Goal: Task Accomplishment & Management: Manage account settings

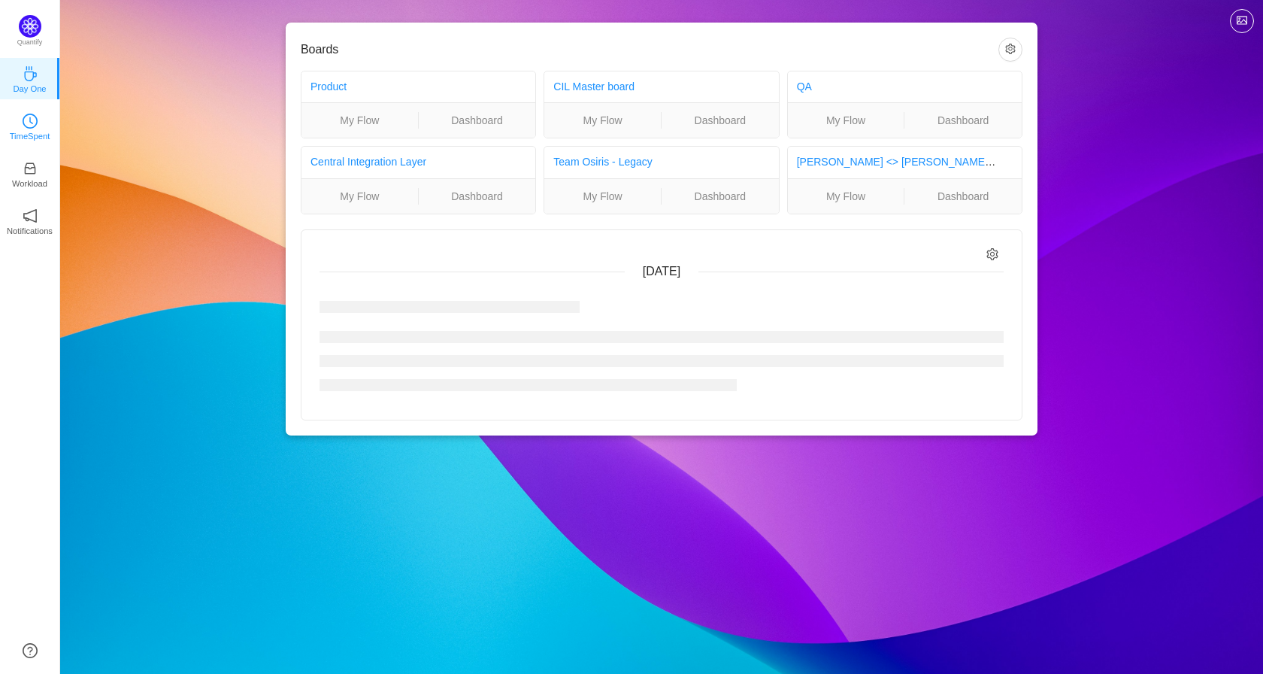
click at [30, 116] on icon "icon: clock-circle" at bounding box center [30, 121] width 15 height 15
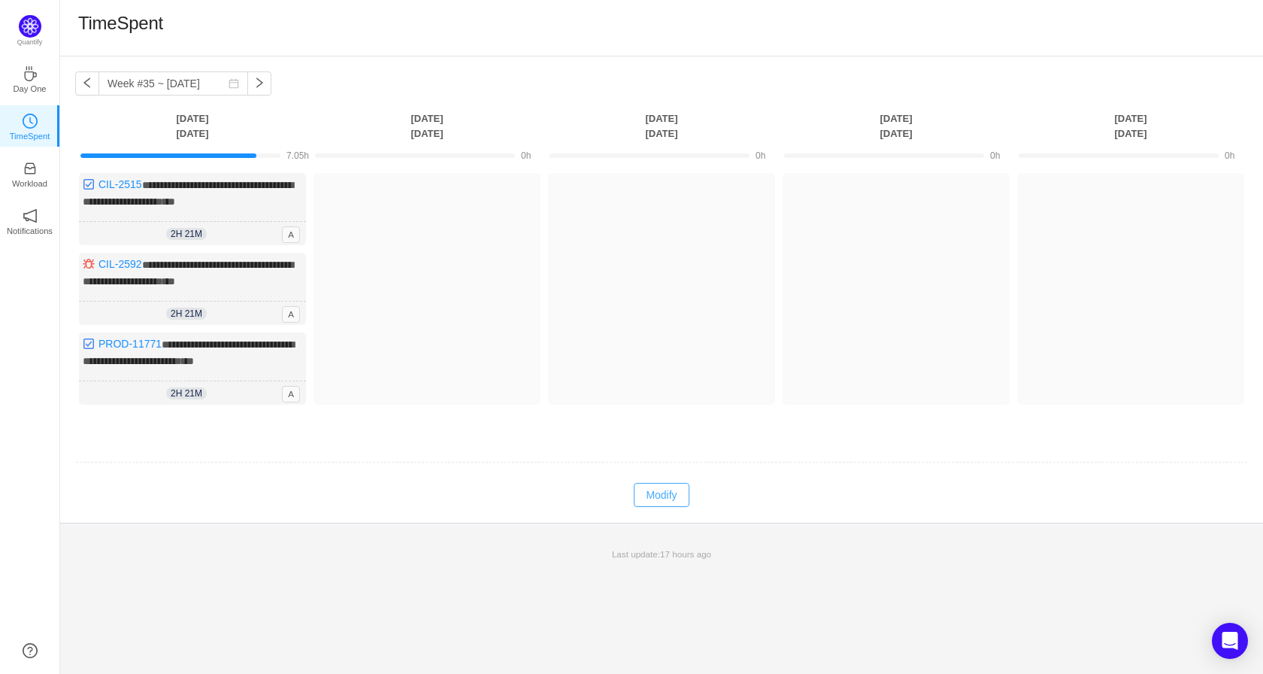
click at [649, 495] on button "Modify" at bounding box center [661, 495] width 55 height 24
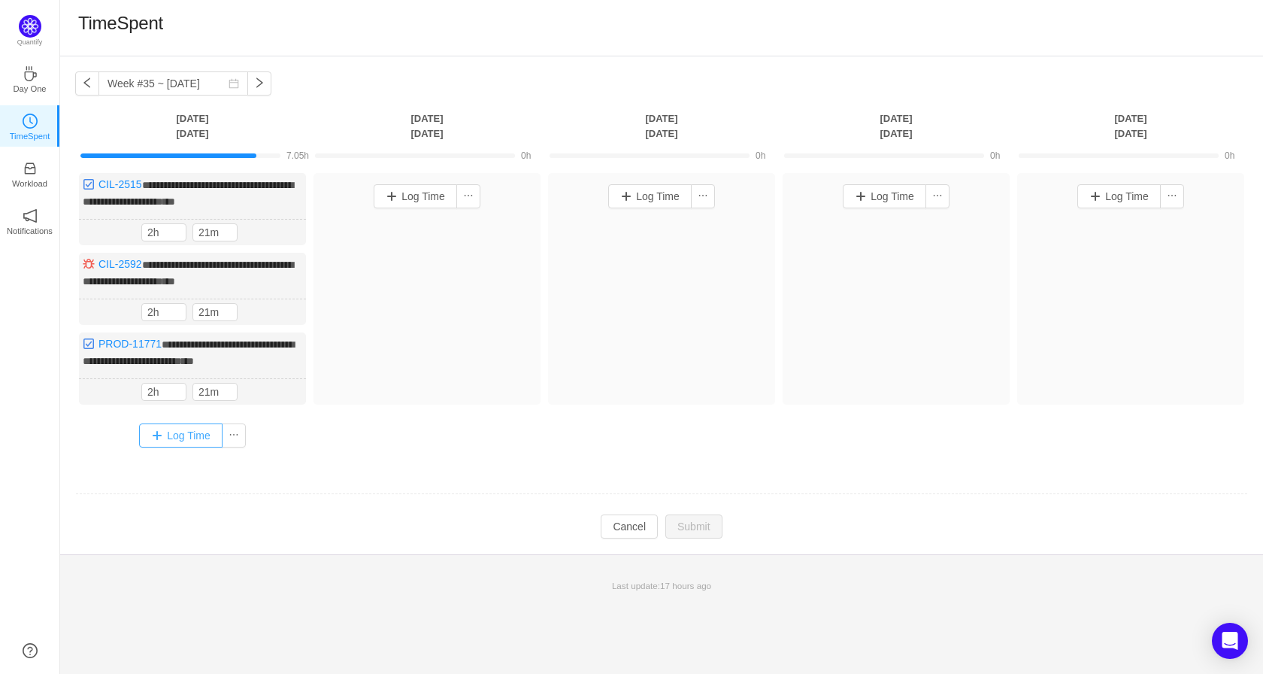
click at [165, 436] on button "Log Time" at bounding box center [180, 435] width 83 height 24
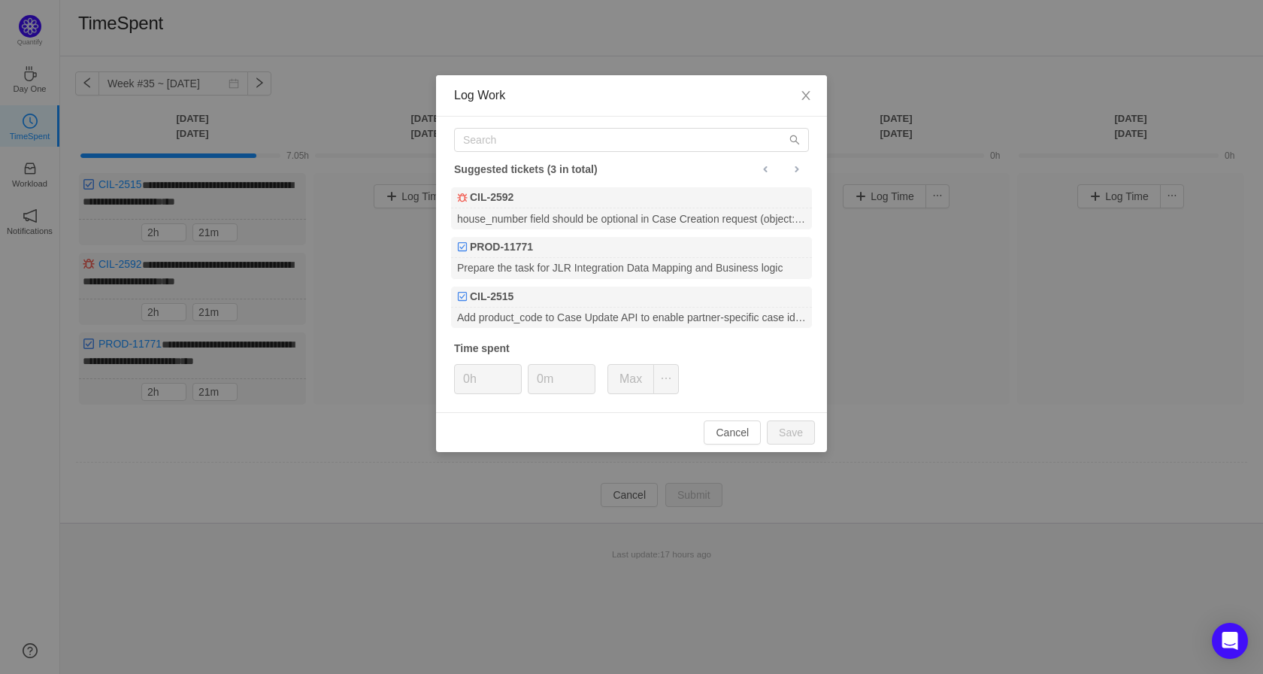
click at [537, 163] on div "Suggested tickets (3 in total)" at bounding box center [631, 169] width 355 height 20
click at [542, 148] on input "text" at bounding box center [631, 140] width 355 height 24
paste input "PROD-11810"
click at [545, 139] on input "PROD-11810" at bounding box center [631, 140] width 355 height 24
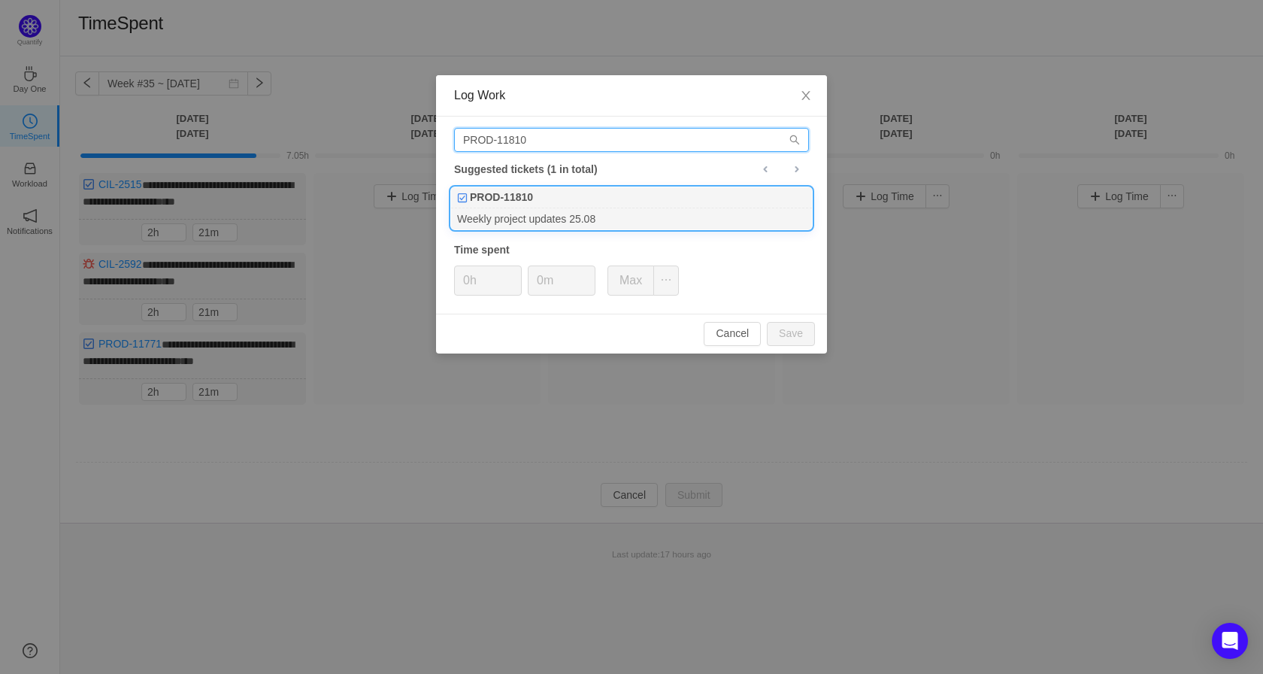
type input "PROD-11810"
click at [564, 197] on div "PROD-11810" at bounding box center [631, 197] width 361 height 21
click at [510, 271] on span "Increase Value" at bounding box center [513, 274] width 16 height 17
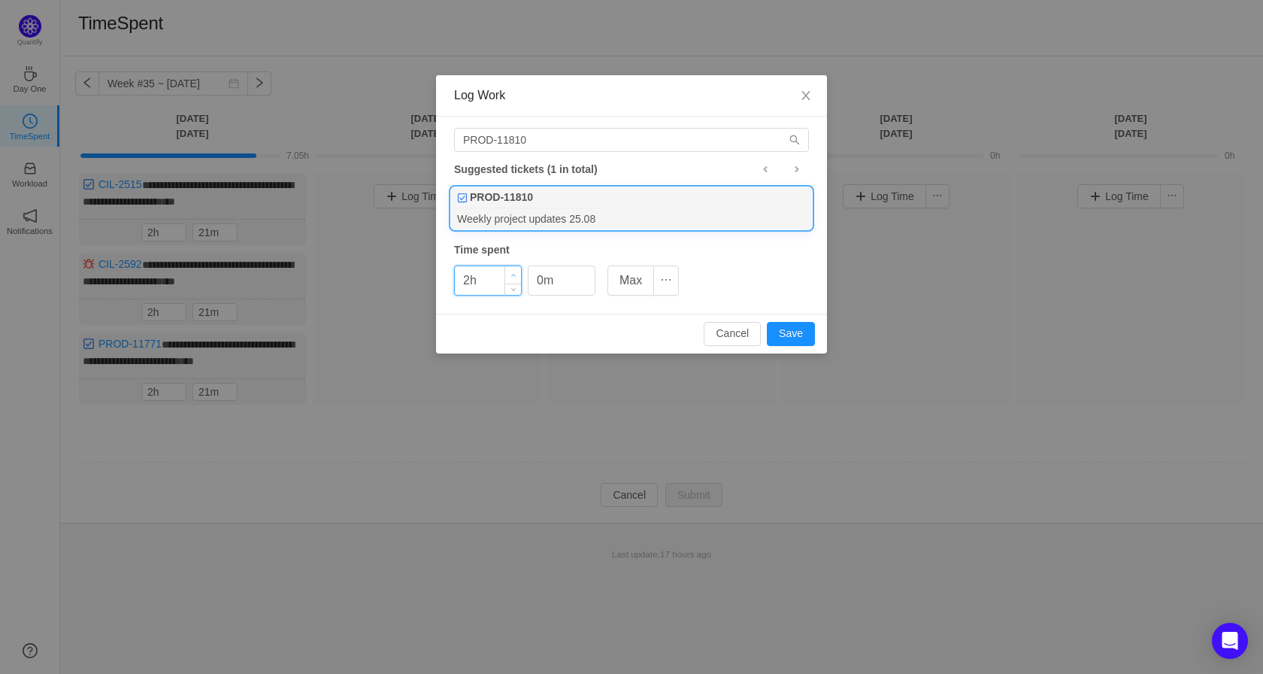
click at [510, 271] on span "Increase Value" at bounding box center [513, 274] width 16 height 17
click at [791, 338] on button "Save" at bounding box center [791, 334] width 48 height 24
type input "0h"
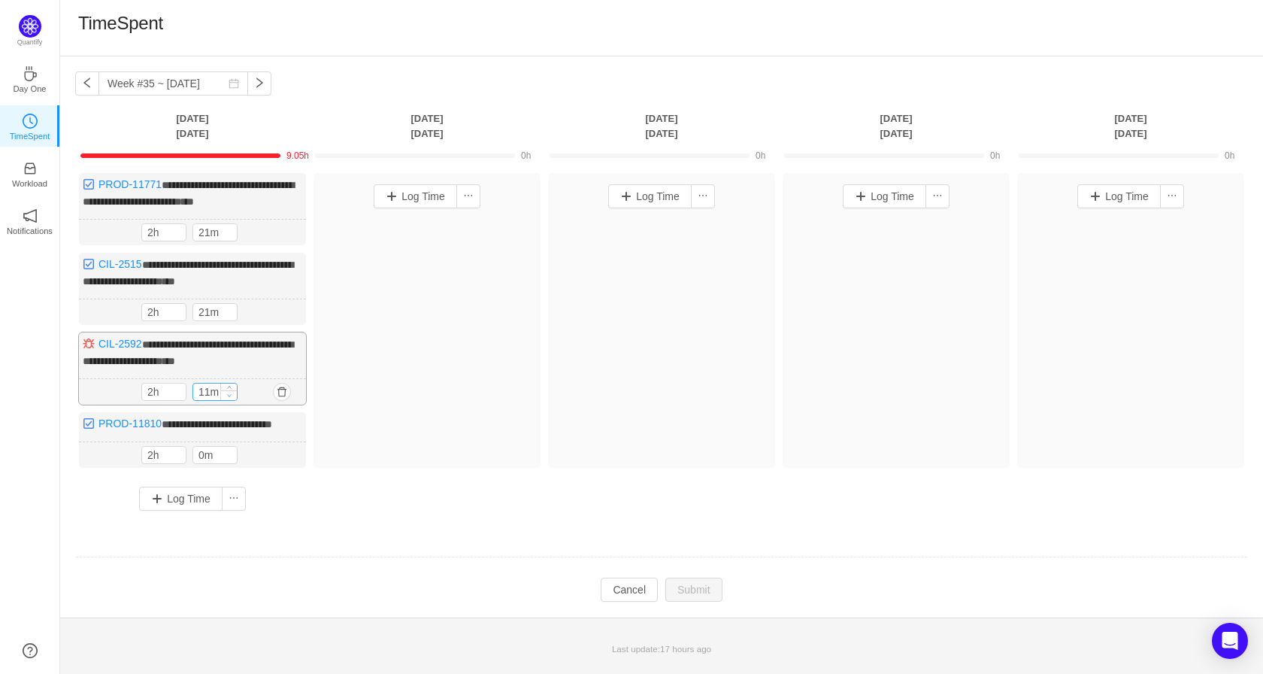
click at [231, 392] on icon "icon: down" at bounding box center [229, 394] width 5 height 5
click at [231, 393] on icon "icon: down" at bounding box center [229, 395] width 5 height 5
type input "0m"
click at [231, 393] on icon "icon: down" at bounding box center [229, 395] width 5 height 5
click at [230, 313] on icon "icon: down" at bounding box center [229, 315] width 5 height 5
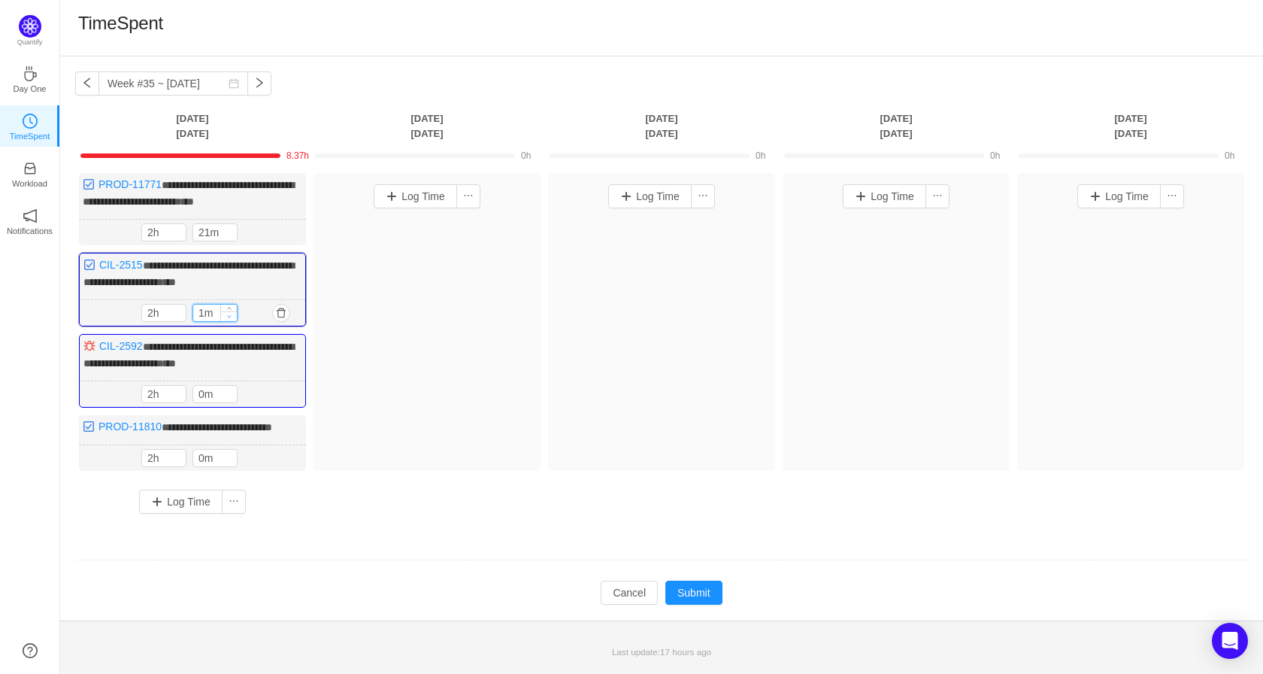
click at [230, 313] on icon "icon: down" at bounding box center [229, 315] width 5 height 5
type input "0m"
click at [230, 313] on icon "icon: down" at bounding box center [229, 315] width 5 height 5
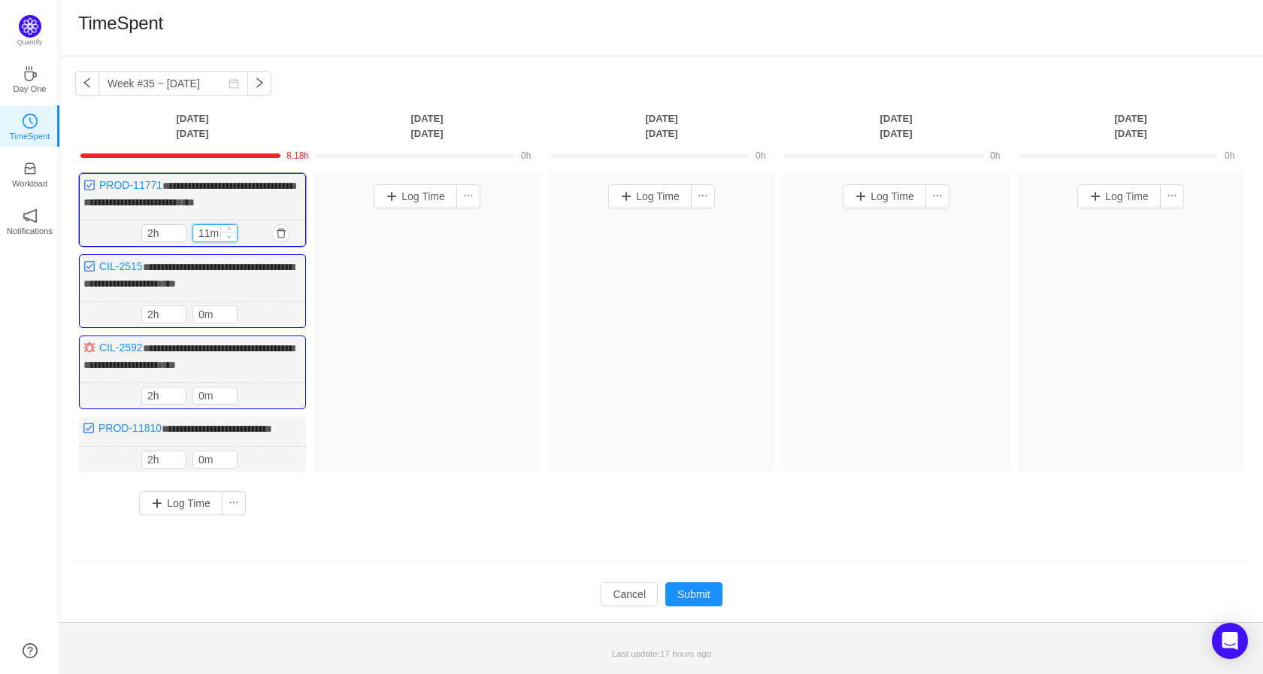
click at [234, 232] on span "Decrease Value" at bounding box center [229, 237] width 16 height 10
type input "0m"
click at [234, 232] on span "Decrease Value" at bounding box center [229, 237] width 16 height 10
click at [700, 589] on button "Submit" at bounding box center [693, 594] width 57 height 24
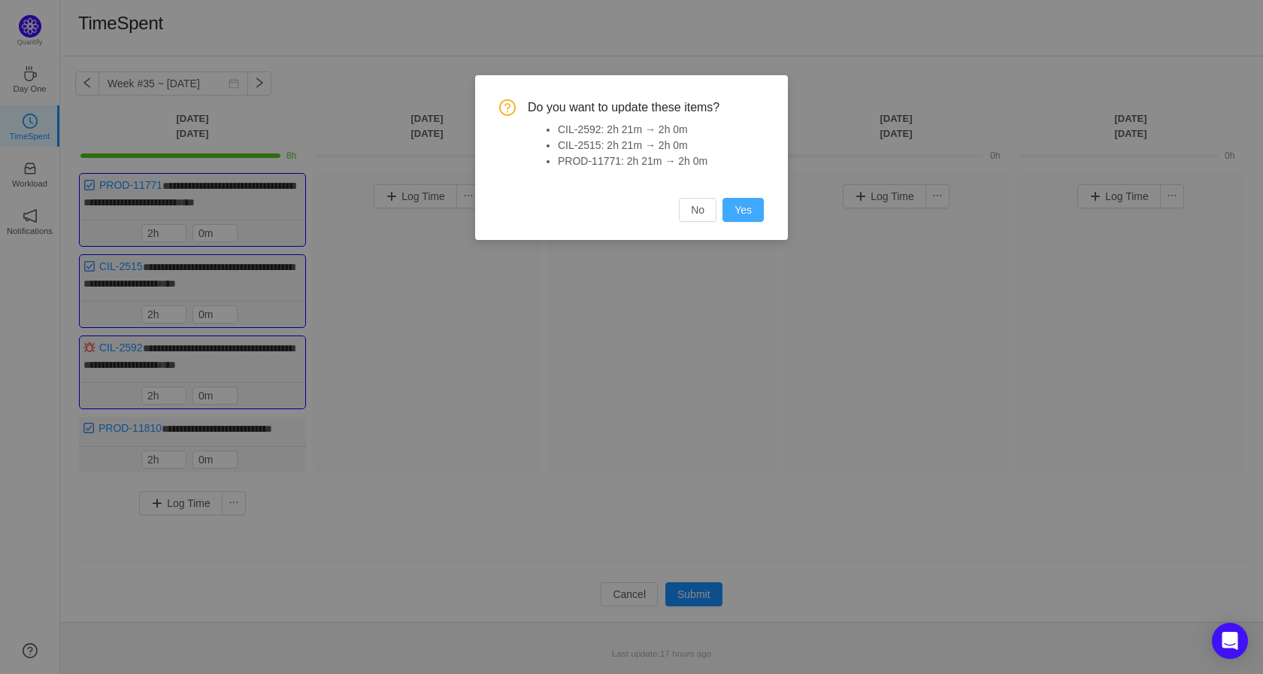
click at [734, 218] on button "Yes" at bounding box center [742, 210] width 41 height 24
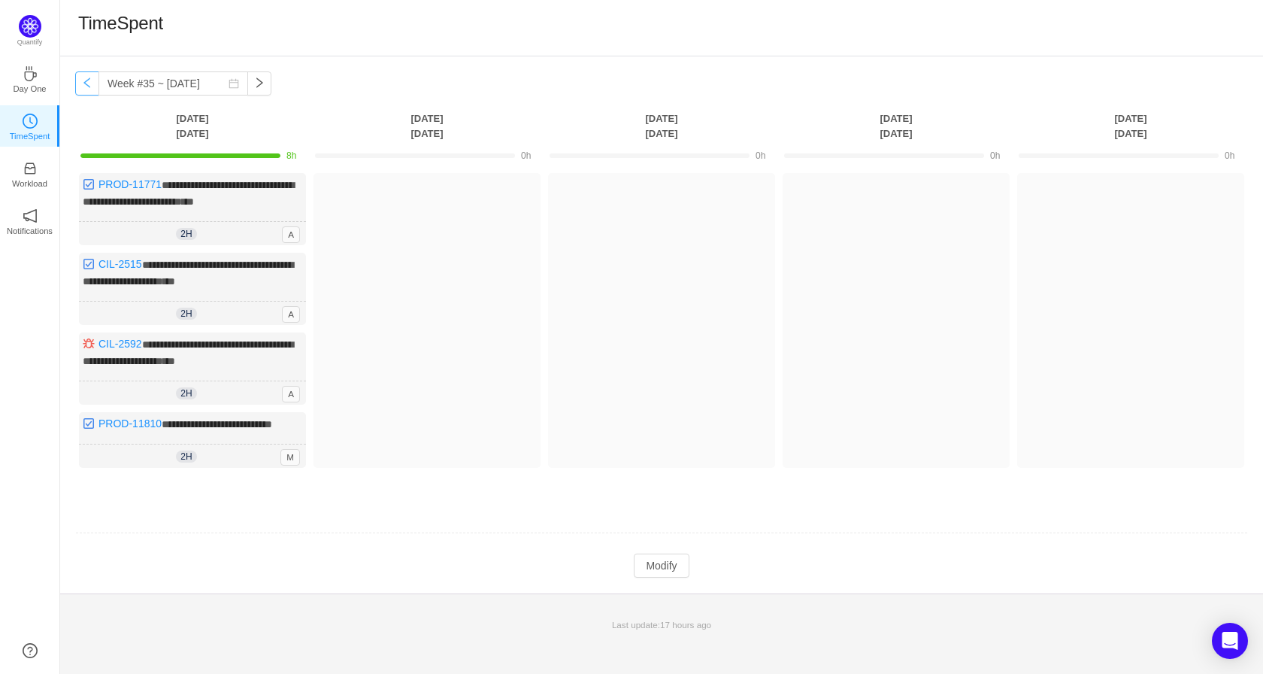
click at [89, 86] on button "button" at bounding box center [87, 83] width 24 height 24
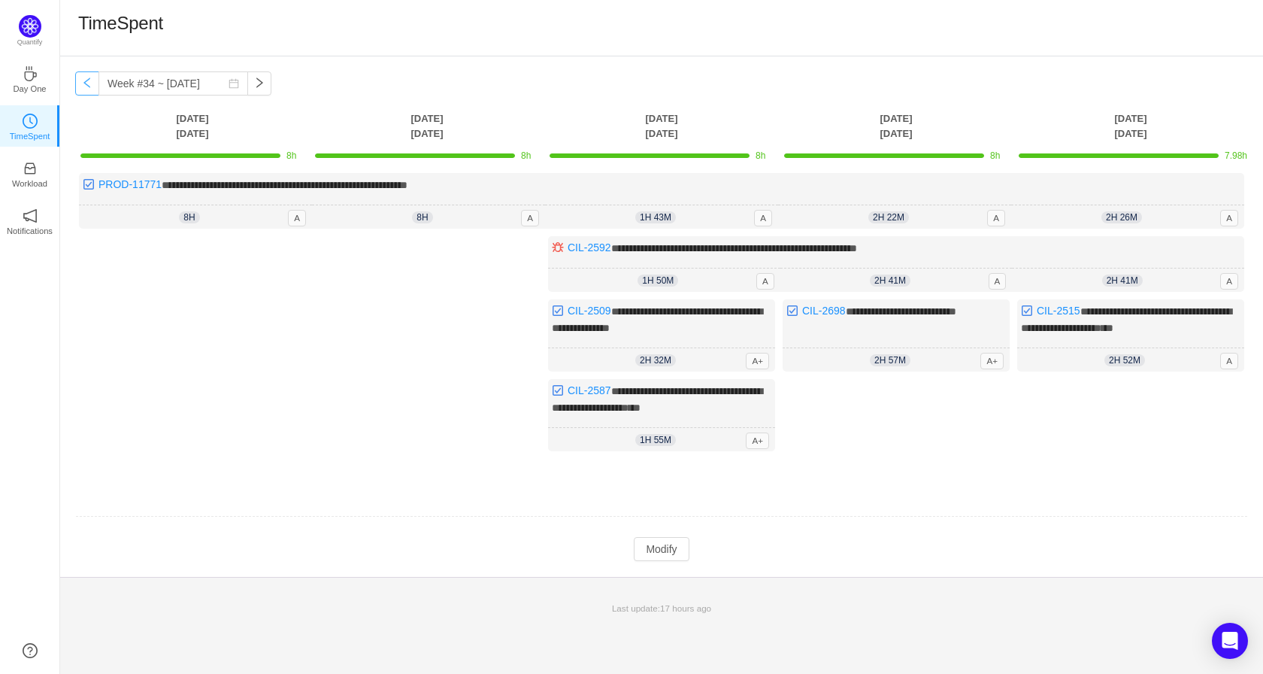
click at [84, 86] on button "button" at bounding box center [87, 83] width 24 height 24
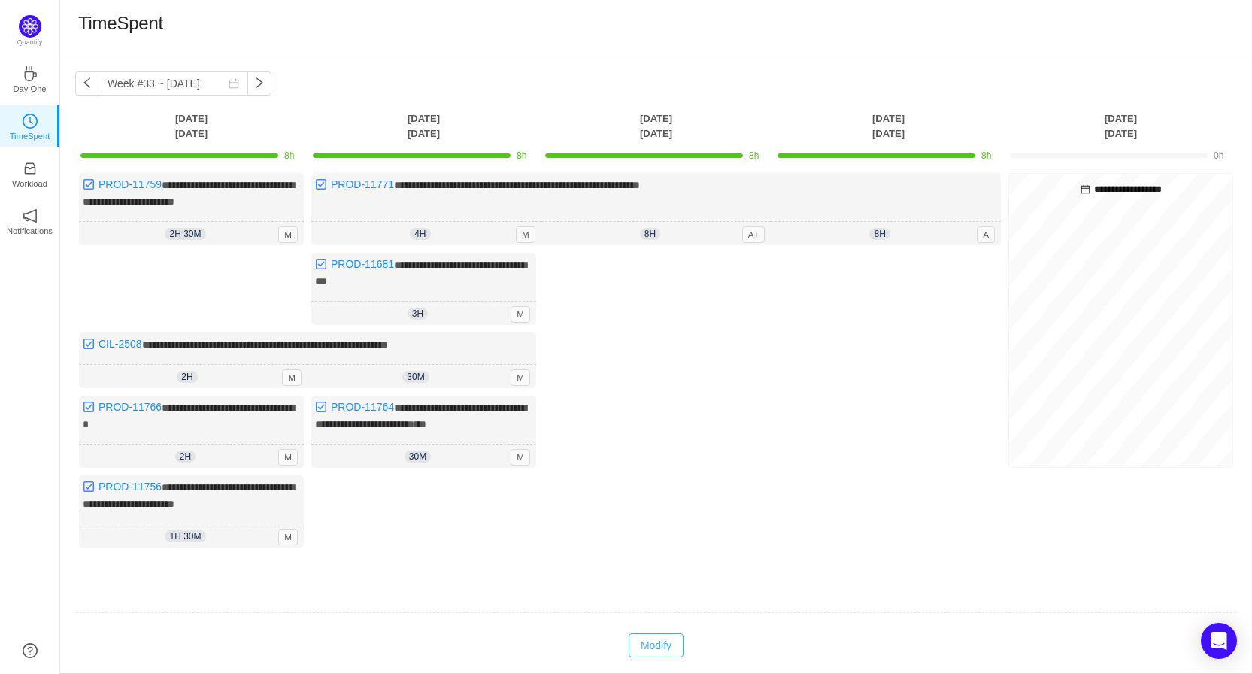
click at [671, 633] on button "Modify" at bounding box center [655, 645] width 55 height 24
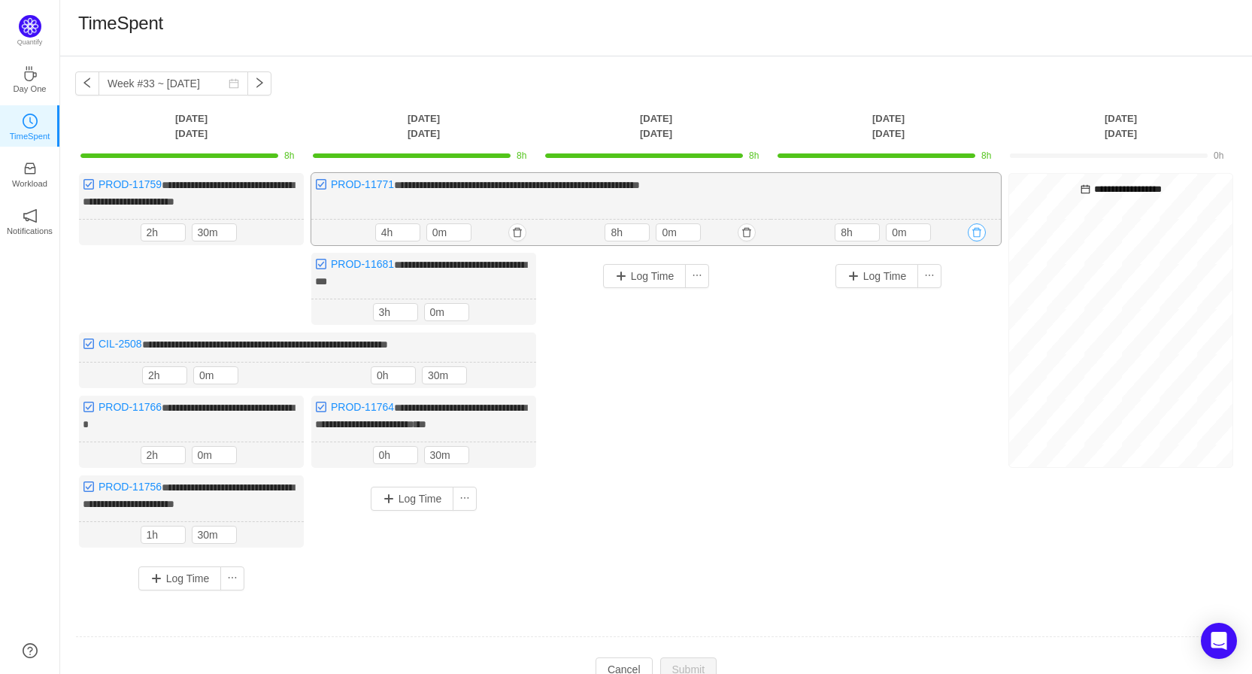
click at [979, 228] on button "button" at bounding box center [976, 232] width 18 height 18
click at [969, 299] on button "Yes" at bounding box center [959, 296] width 29 height 18
click at [640, 665] on button "Cancel" at bounding box center [623, 669] width 57 height 24
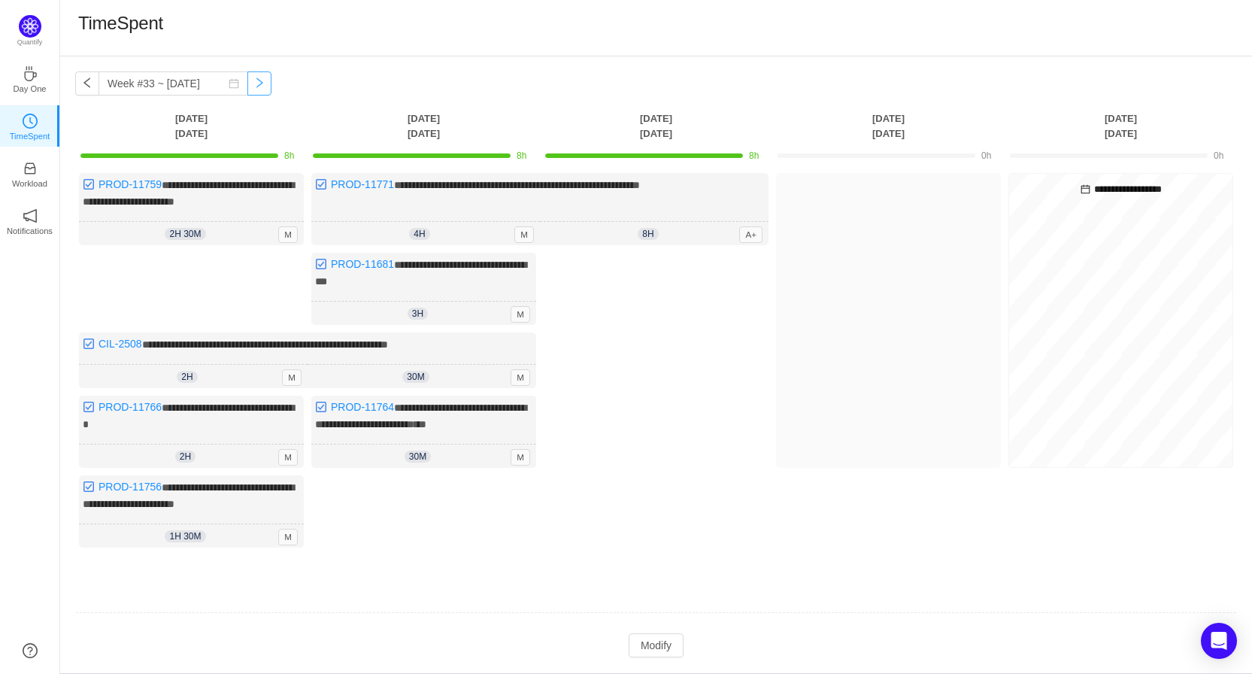
click at [247, 83] on button "button" at bounding box center [259, 83] width 24 height 24
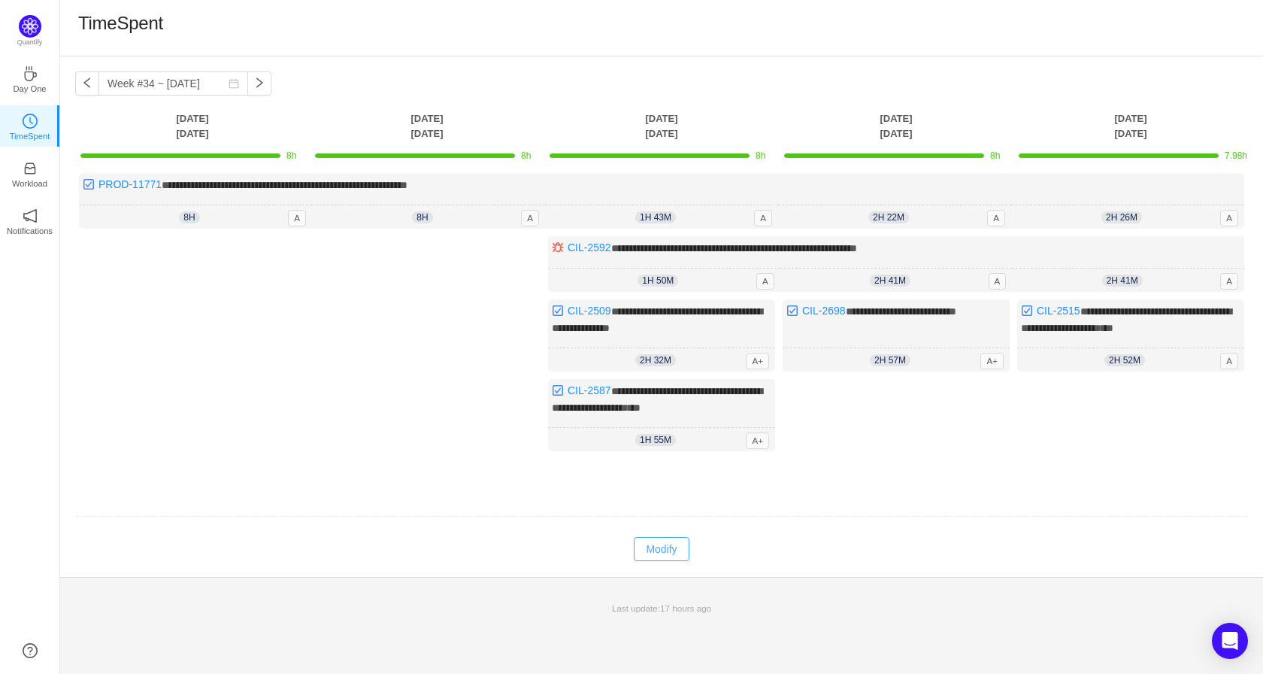
click at [665, 543] on button "Modify" at bounding box center [661, 549] width 55 height 24
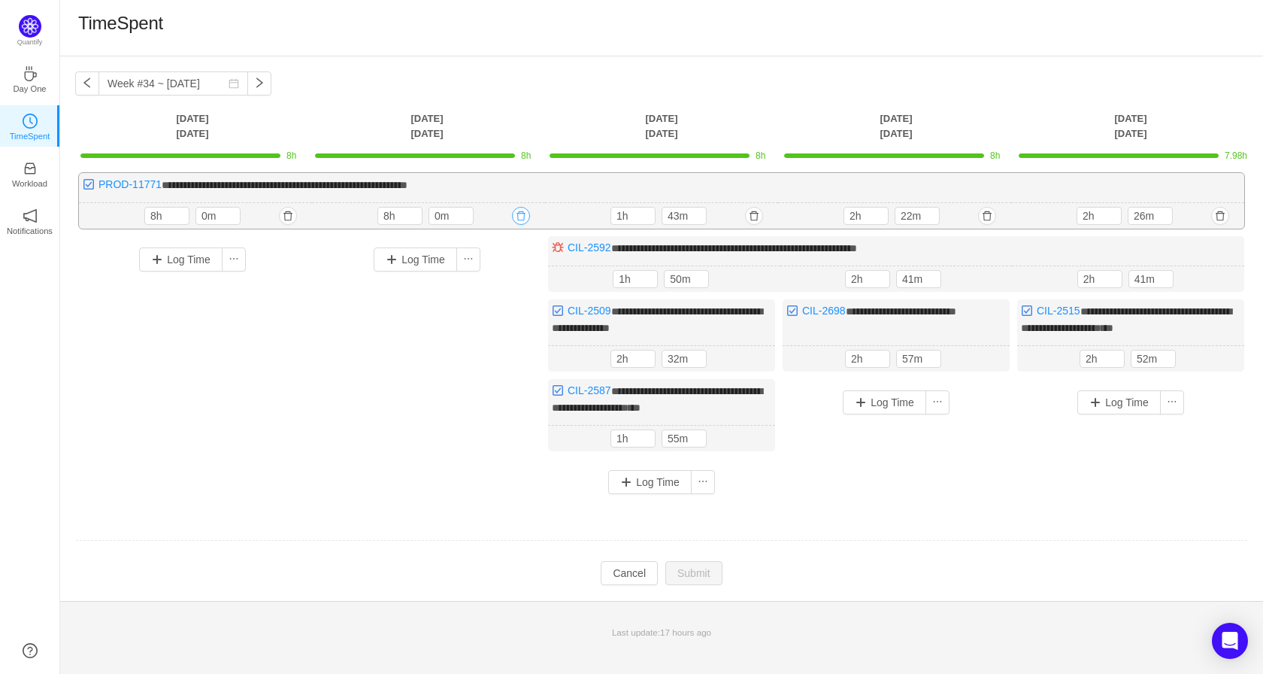
click at [522, 216] on button "button" at bounding box center [521, 216] width 18 height 18
click at [504, 280] on button "Yes" at bounding box center [503, 280] width 29 height 18
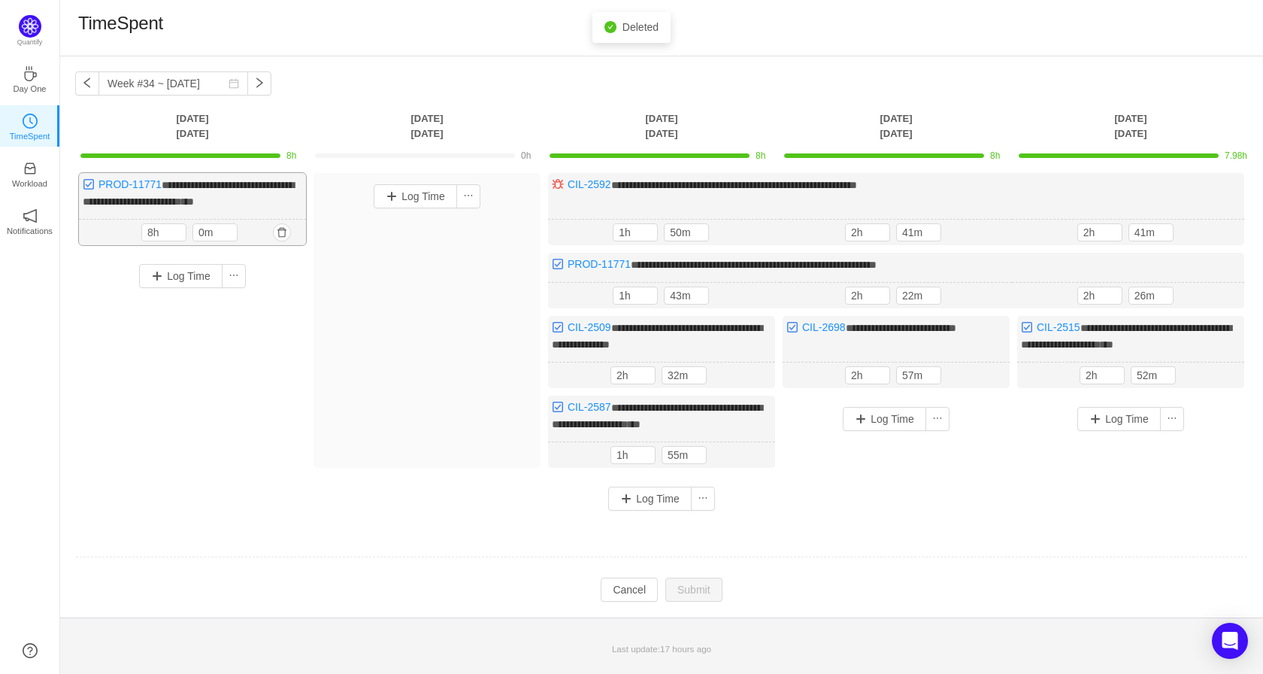
click at [295, 221] on div "8h 8h 0m" at bounding box center [192, 233] width 227 height 26
click at [283, 231] on button "button" at bounding box center [282, 232] width 18 height 18
click at [264, 302] on button "Yes" at bounding box center [264, 296] width 29 height 18
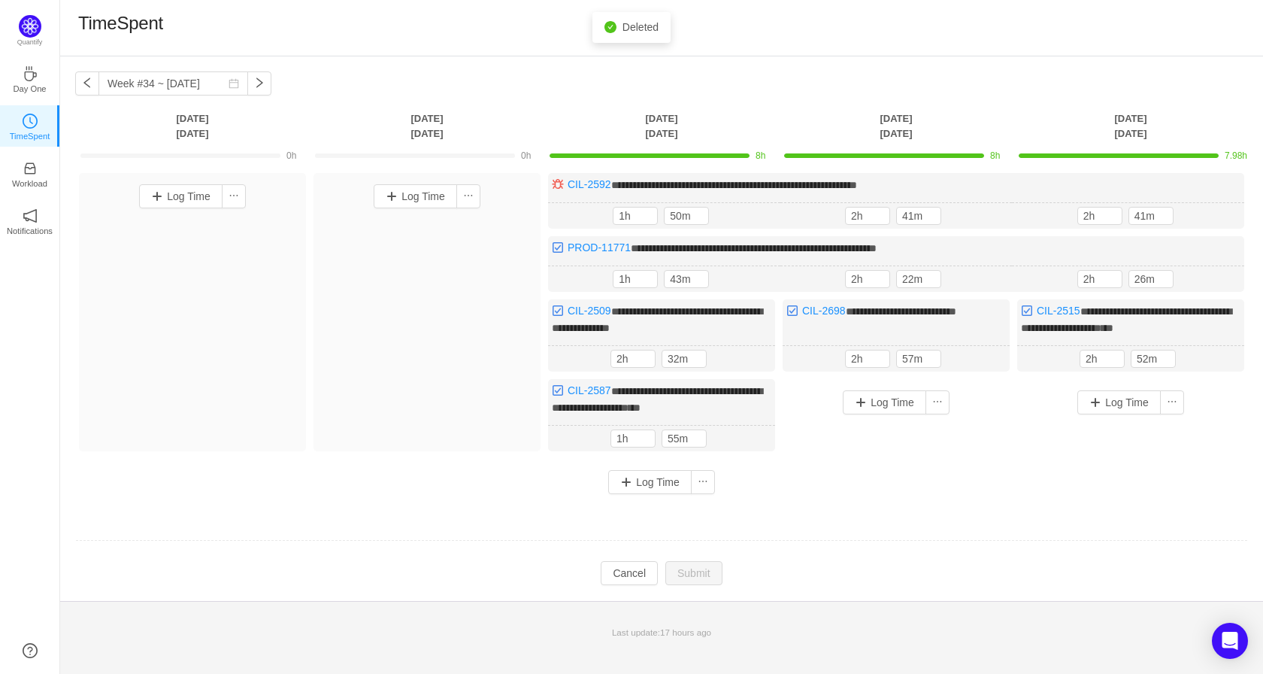
click at [620, 581] on div "**********" at bounding box center [661, 328] width 1203 height 544
click at [631, 573] on button "Cancel" at bounding box center [629, 573] width 57 height 24
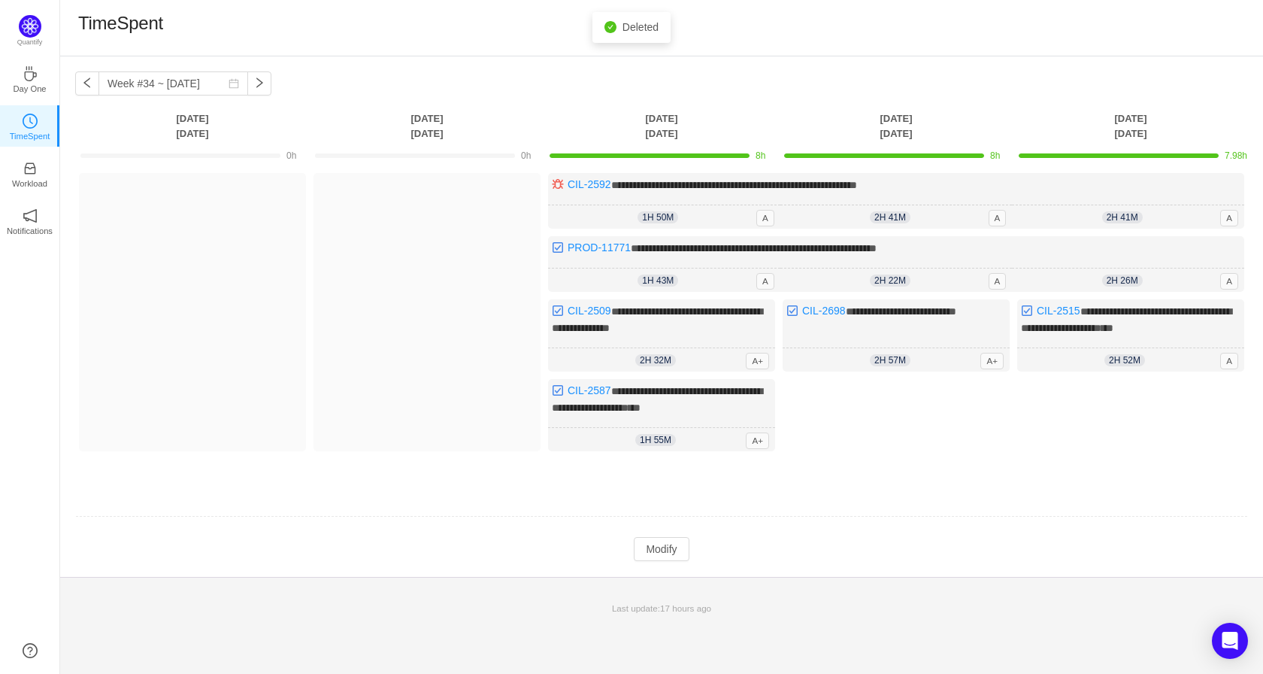
click at [683, 498] on td at bounding box center [661, 517] width 1173 height 38
click at [248, 84] on button "button" at bounding box center [259, 83] width 24 height 24
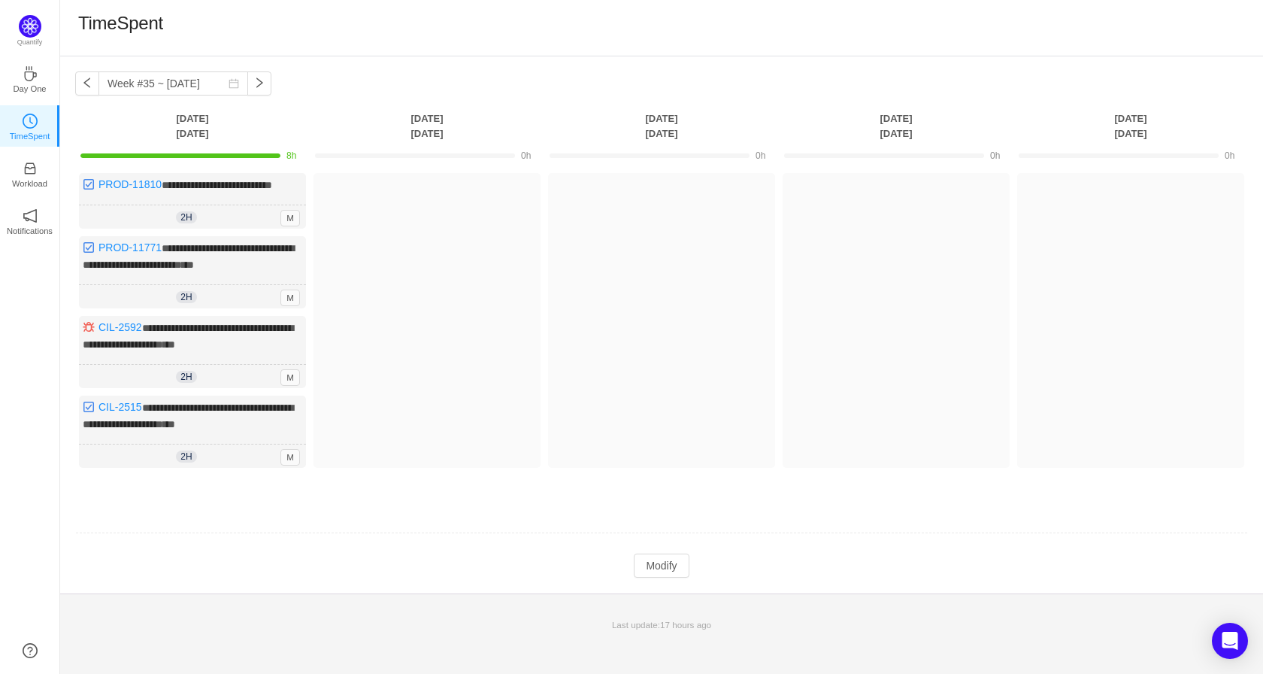
click at [462, 540] on td at bounding box center [661, 533] width 1173 height 38
click at [781, 95] on div "**********" at bounding box center [661, 324] width 1203 height 537
click at [779, 101] on div "**********" at bounding box center [661, 324] width 1203 height 537
click at [588, 35] on div "TimeSpent" at bounding box center [661, 28] width 1167 height 32
click at [589, 71] on div "**********" at bounding box center [661, 324] width 1203 height 537
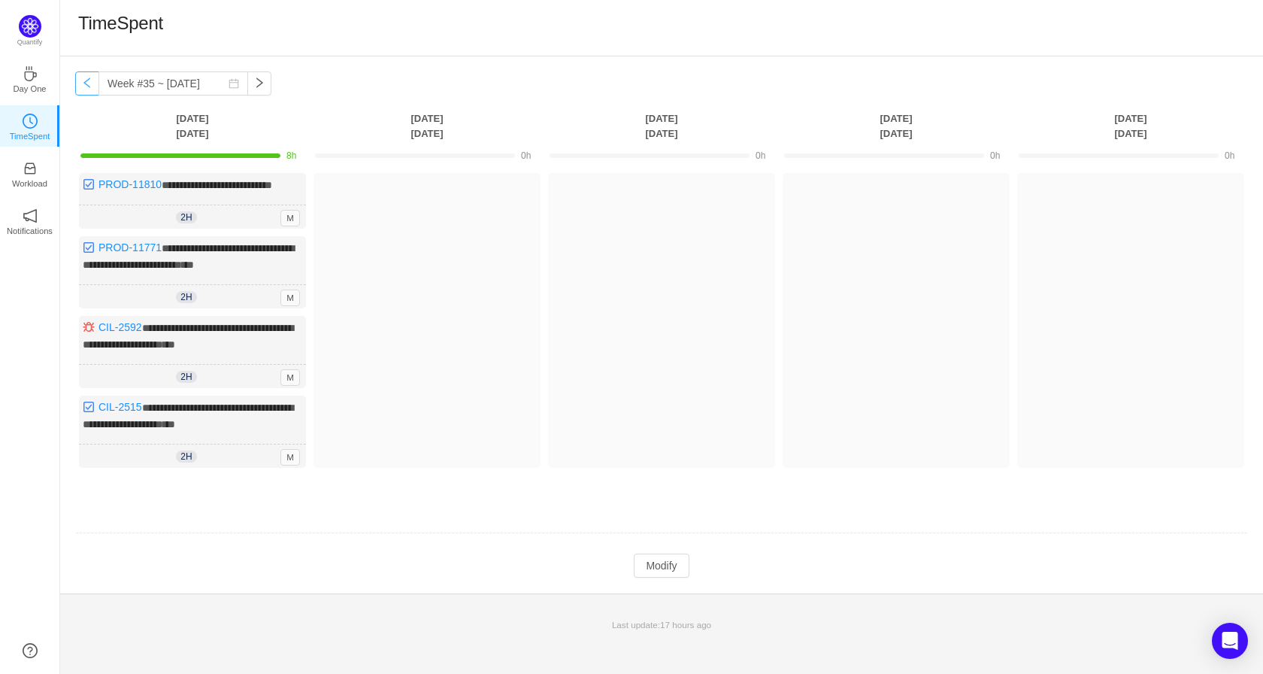
click at [84, 85] on button "button" at bounding box center [87, 83] width 24 height 24
type input "Week #34 ~ [DATE]"
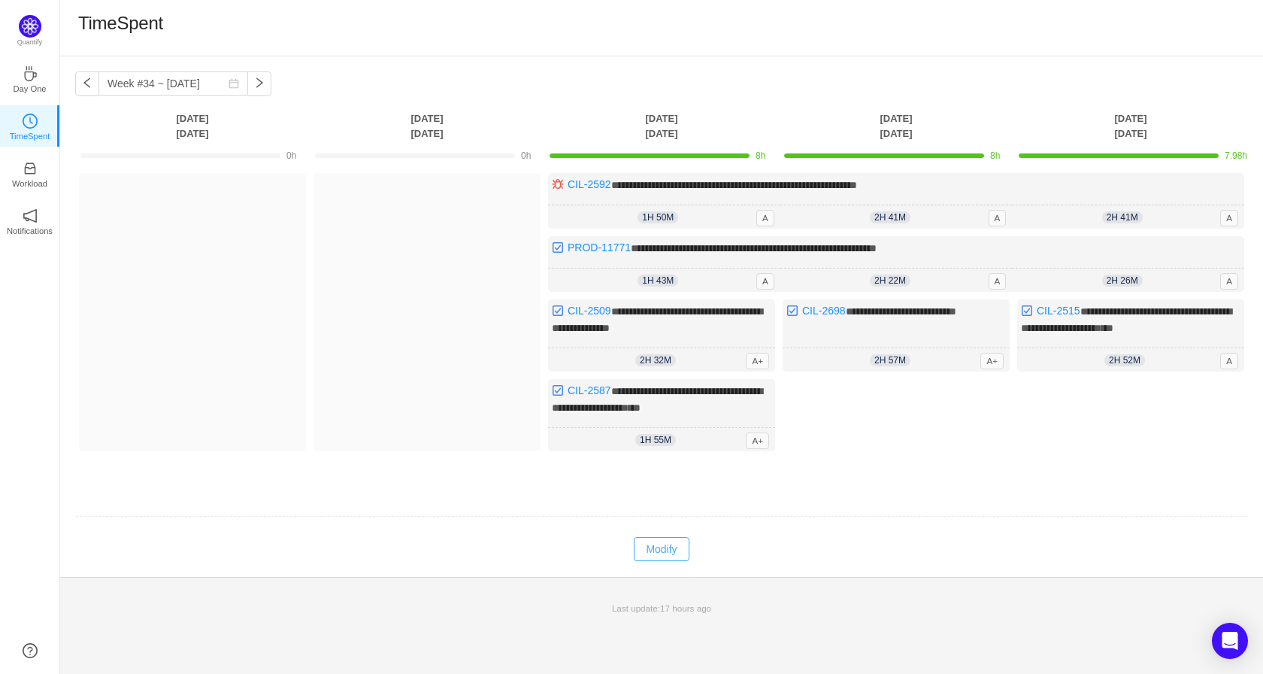
drag, startPoint x: 655, startPoint y: 548, endPoint x: 970, endPoint y: 432, distance: 336.3
click at [656, 548] on button "Modify" at bounding box center [661, 549] width 55 height 24
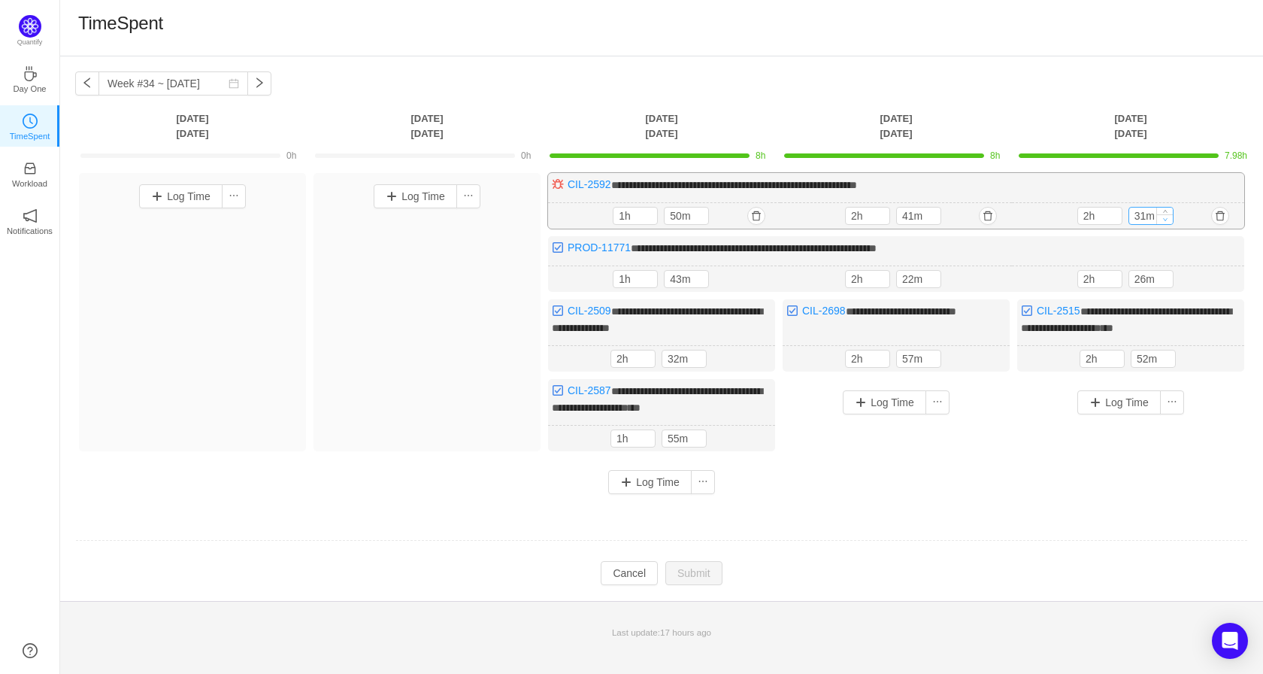
click at [1170, 220] on span "Decrease Value" at bounding box center [1165, 219] width 16 height 10
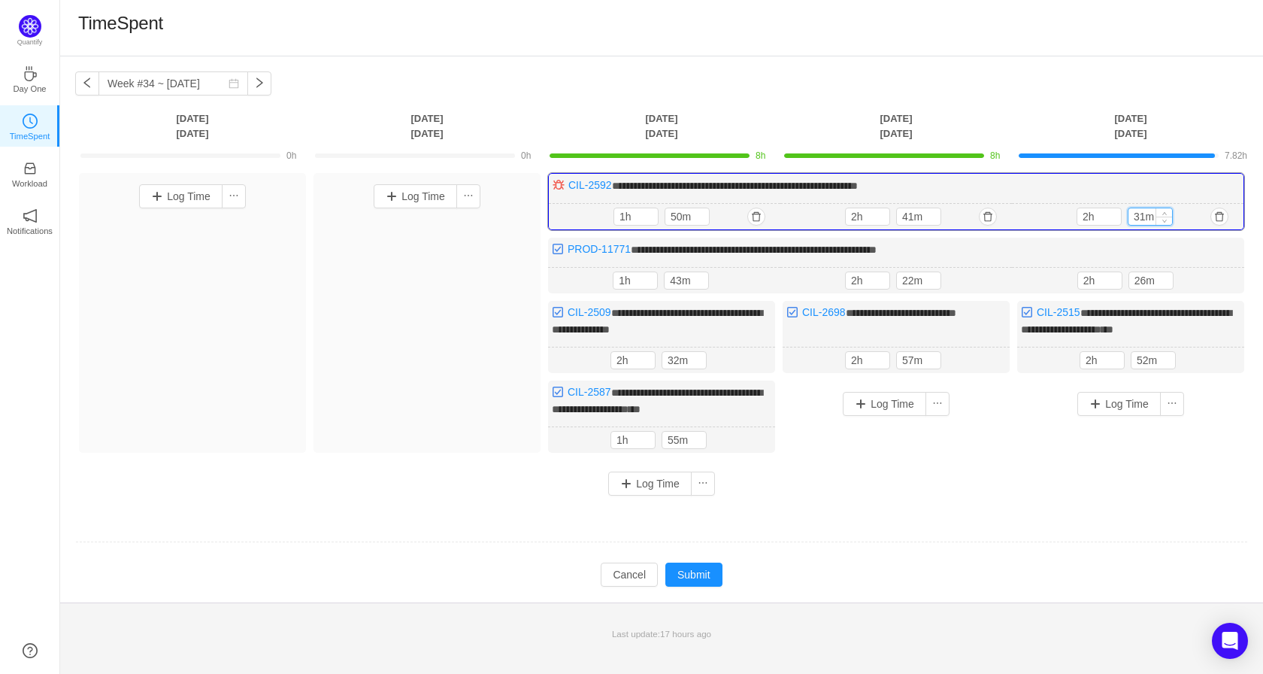
click at [1143, 215] on input "31m" at bounding box center [1150, 216] width 44 height 17
type input "30m"
click at [1139, 279] on input "26m" at bounding box center [1151, 280] width 44 height 17
drag, startPoint x: 1148, startPoint y: 277, endPoint x: 1134, endPoint y: 280, distance: 13.7
click at [1134, 280] on input "26m" at bounding box center [1151, 280] width 44 height 17
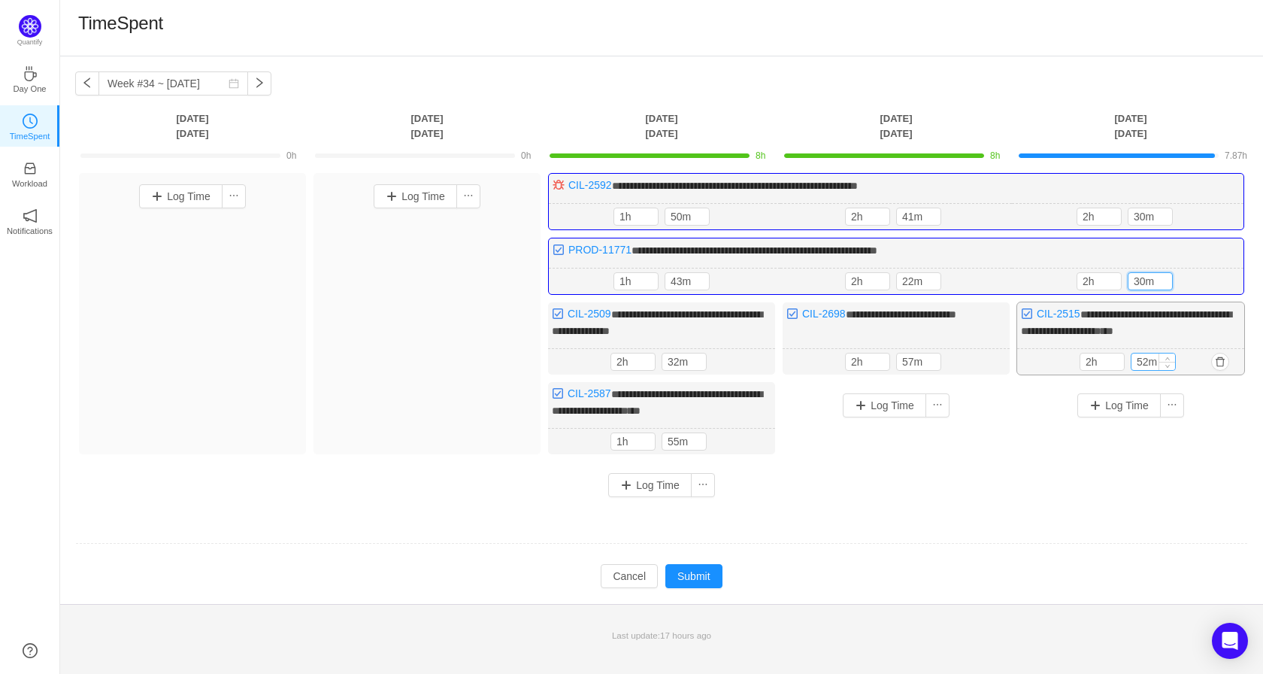
type input "30m"
click at [1147, 362] on input "52m" at bounding box center [1153, 361] width 44 height 17
drag, startPoint x: 1146, startPoint y: 353, endPoint x: 1124, endPoint y: 354, distance: 22.6
click at [1124, 354] on div "2h 52m" at bounding box center [1130, 362] width 102 height 18
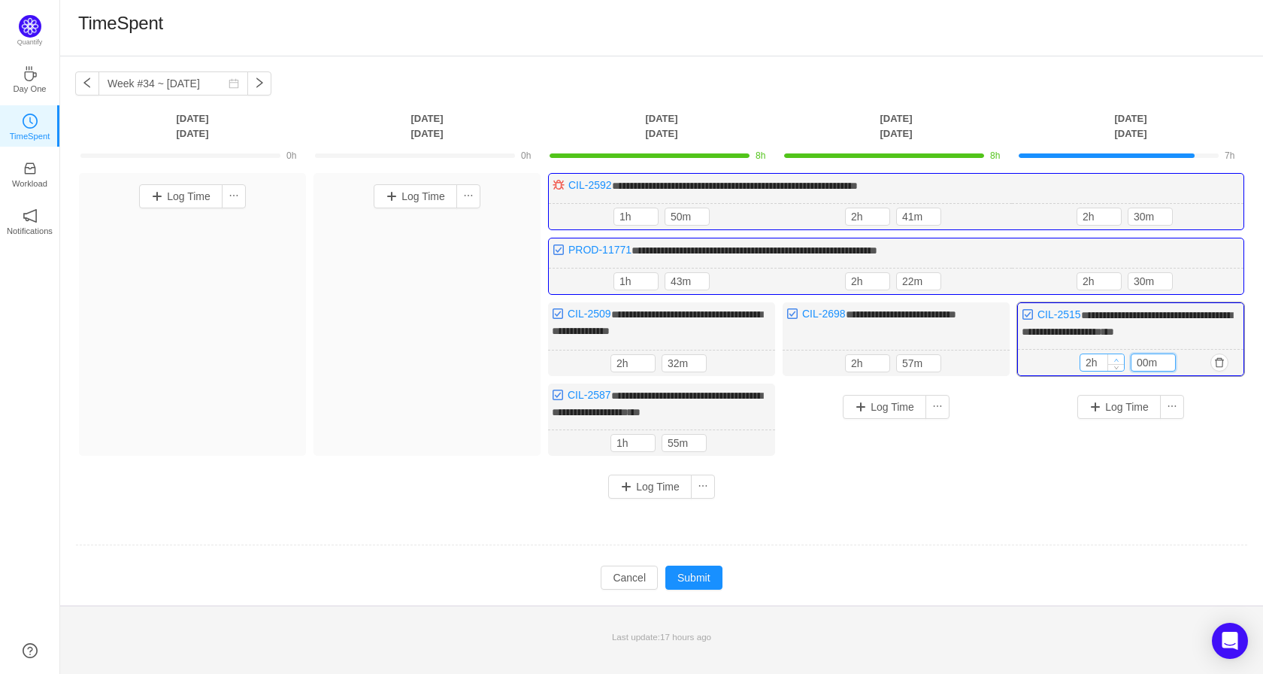
type input "00m"
type input "3h"
type input "0m"
click at [1116, 354] on span "Increase Value" at bounding box center [1116, 359] width 16 height 10
click at [706, 577] on button "Submit" at bounding box center [693, 577] width 57 height 24
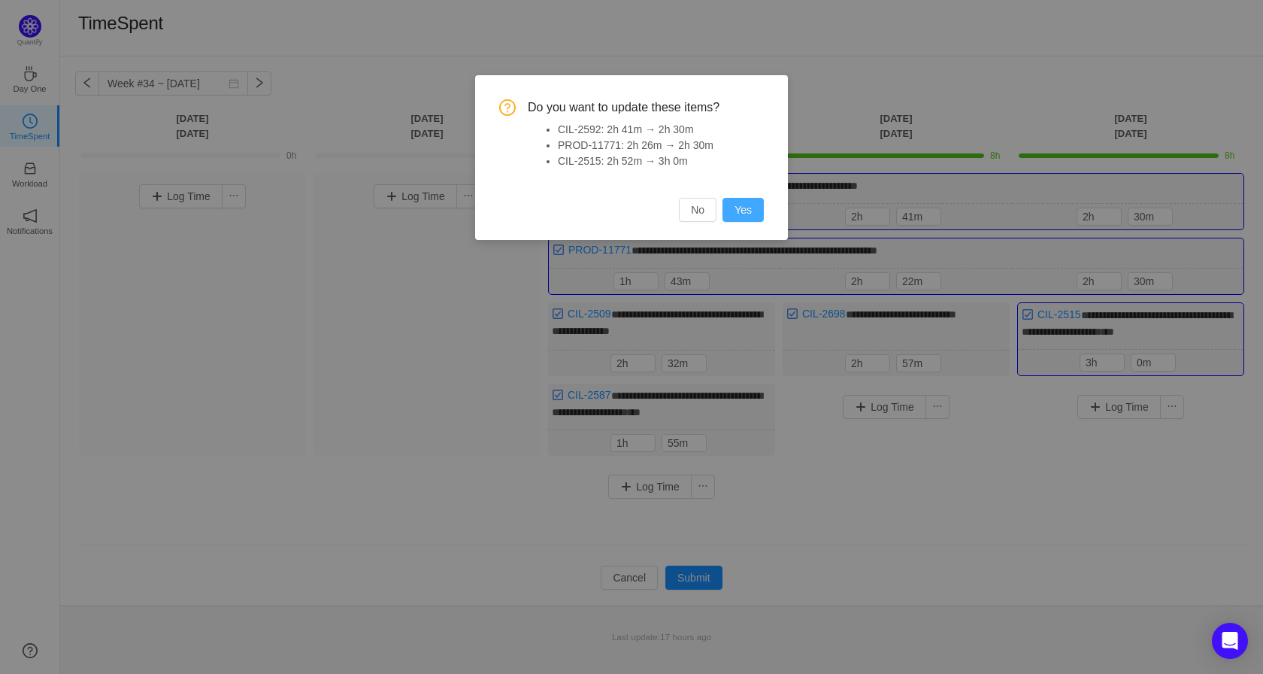
click at [744, 214] on button "Yes" at bounding box center [742, 210] width 41 height 24
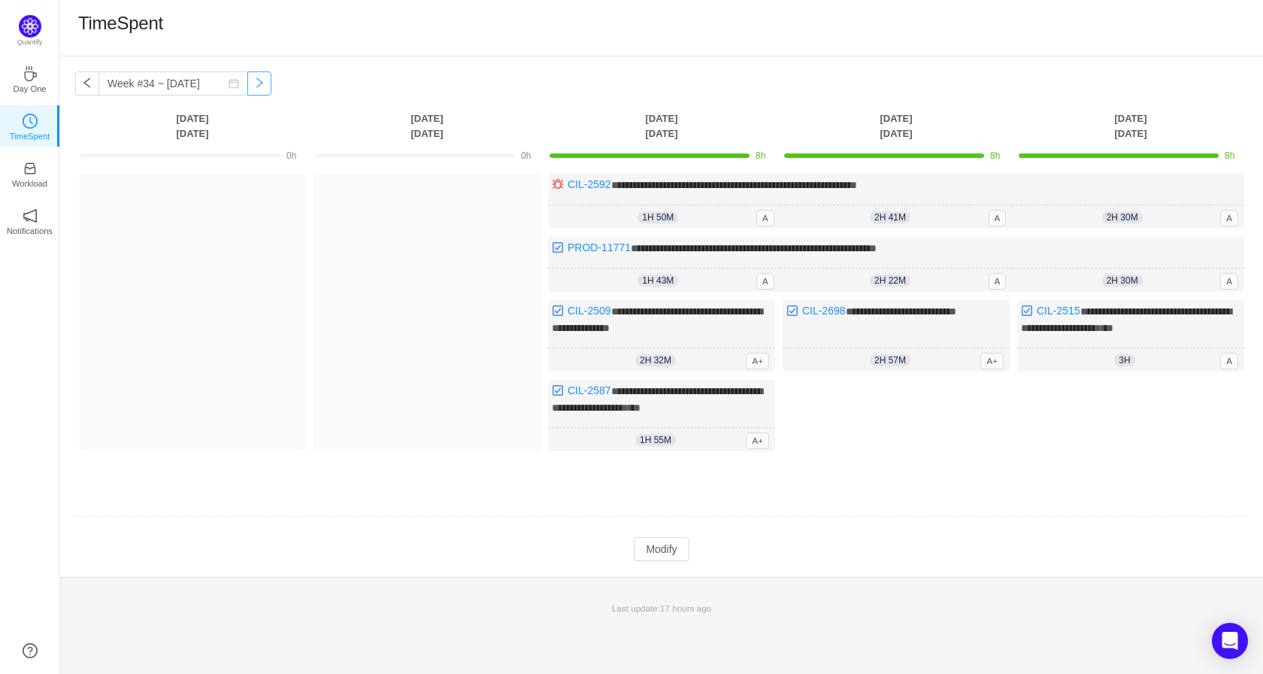
click at [259, 81] on button "button" at bounding box center [259, 83] width 24 height 24
type input "Week #35 ~ [DATE]"
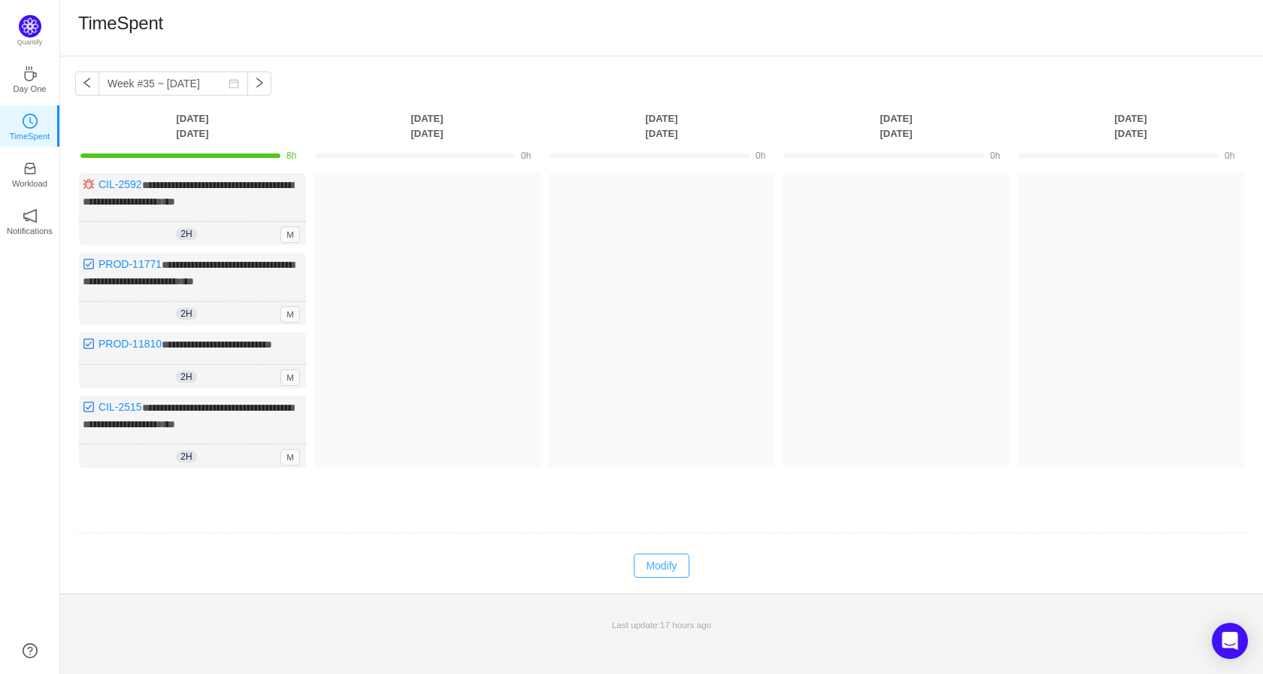
click at [685, 561] on button "Modify" at bounding box center [661, 565] width 55 height 24
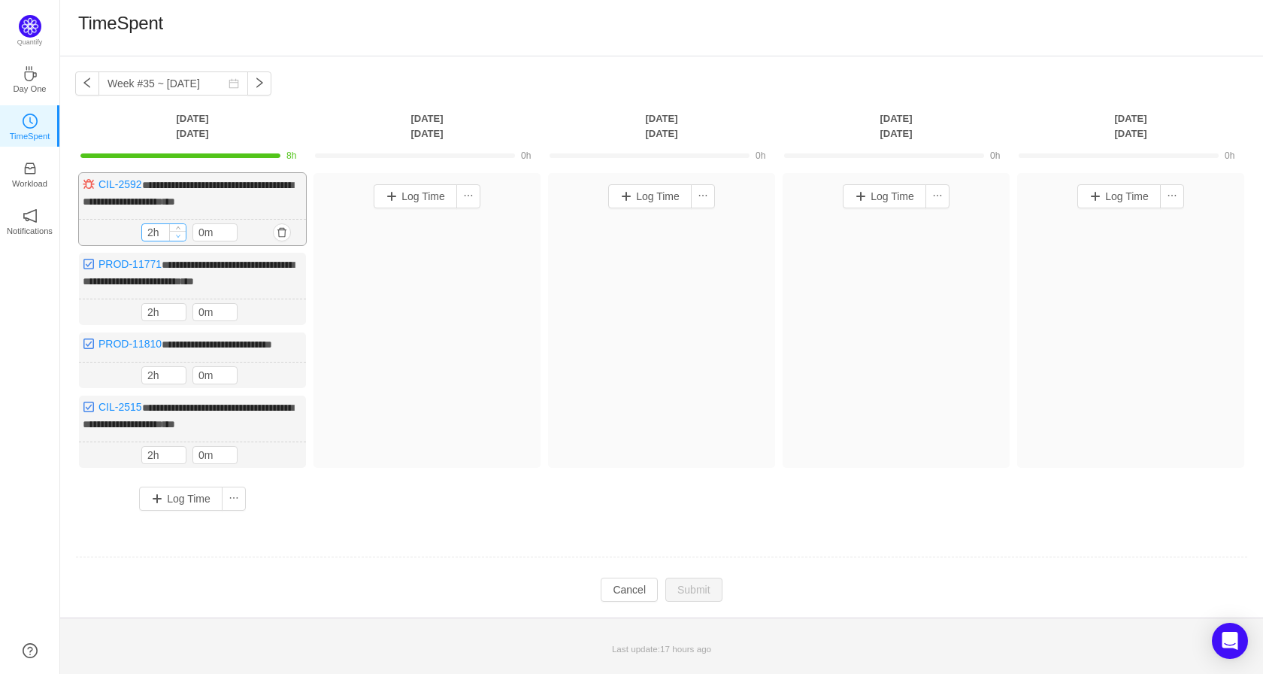
type input "1h"
click at [177, 235] on icon "icon: down" at bounding box center [178, 235] width 5 height 5
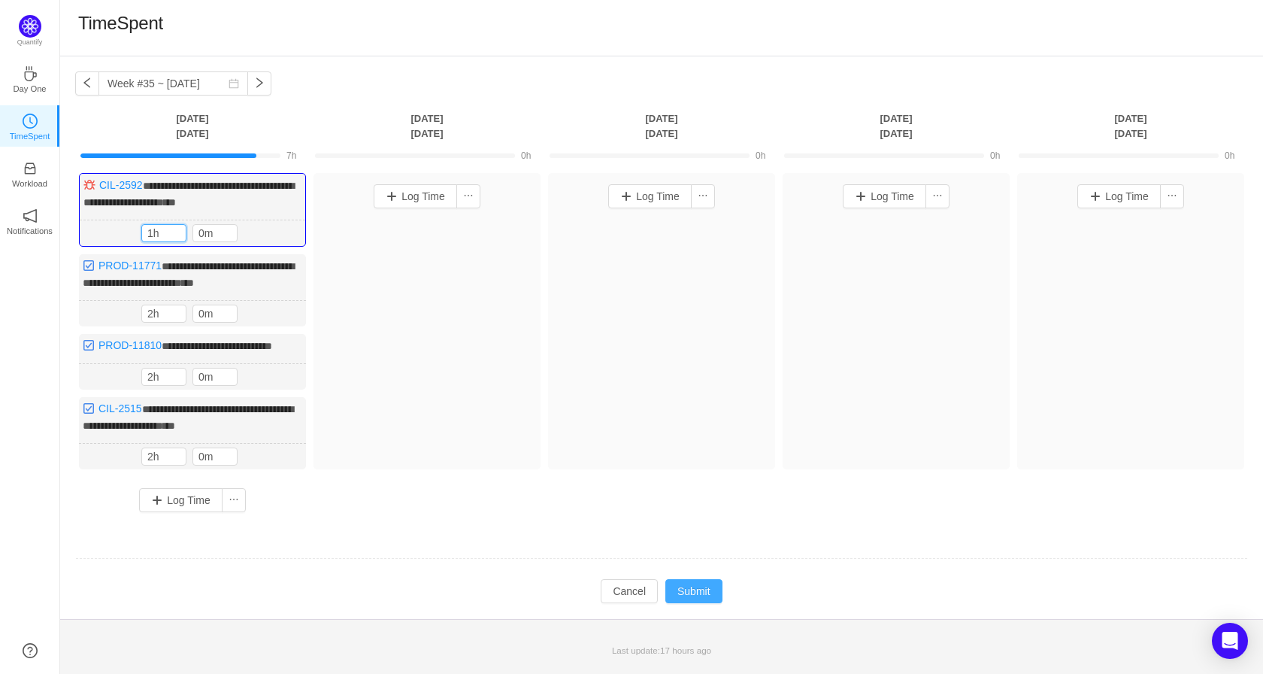
click at [711, 589] on button "Submit" at bounding box center [693, 591] width 57 height 24
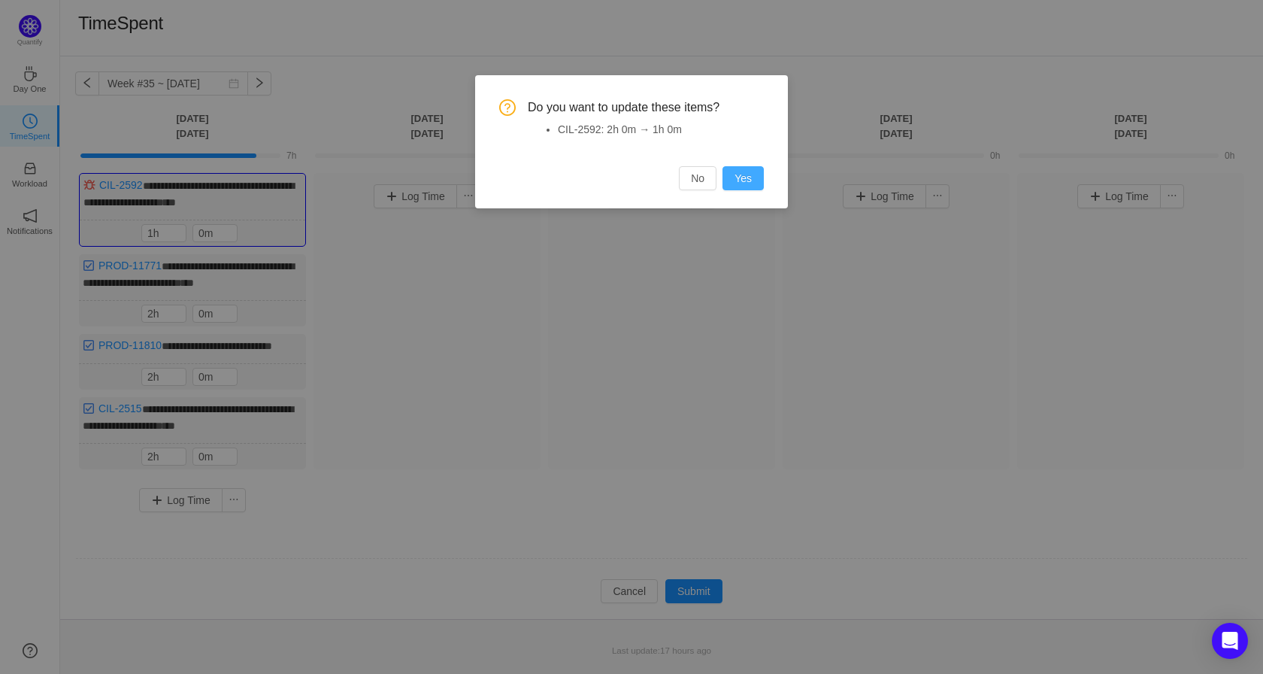
click at [749, 177] on button "Yes" at bounding box center [742, 178] width 41 height 24
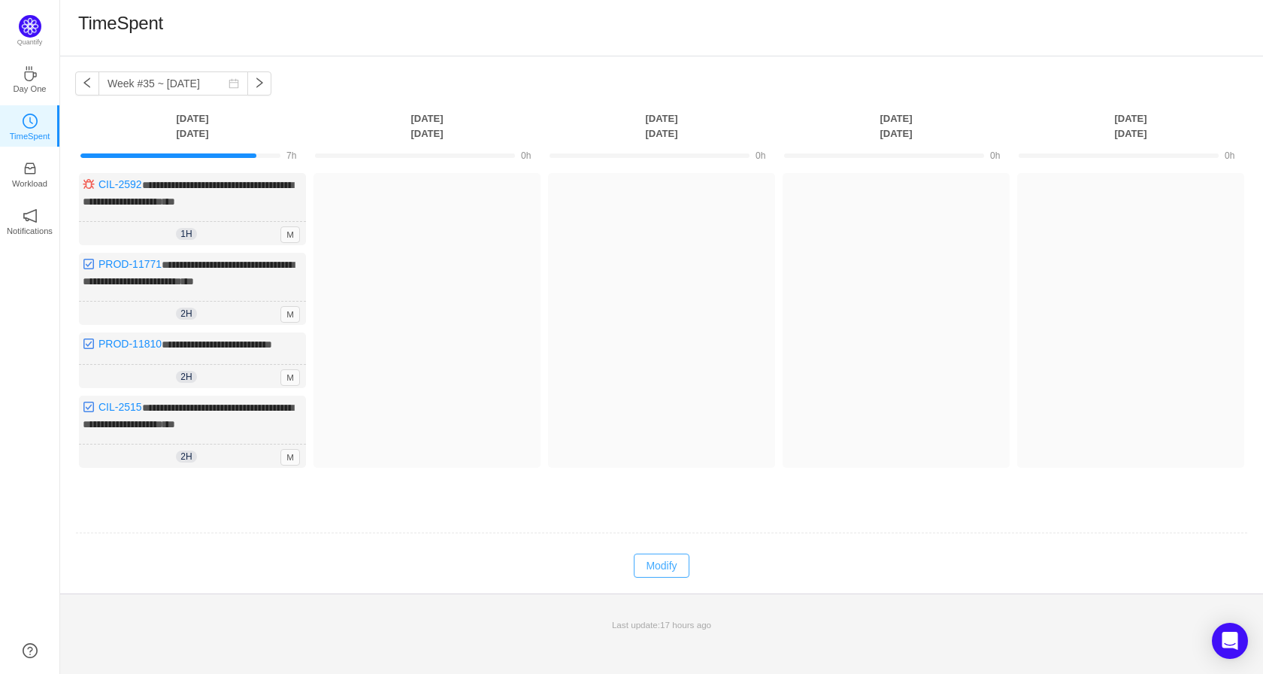
click at [649, 563] on button "Modify" at bounding box center [661, 565] width 55 height 24
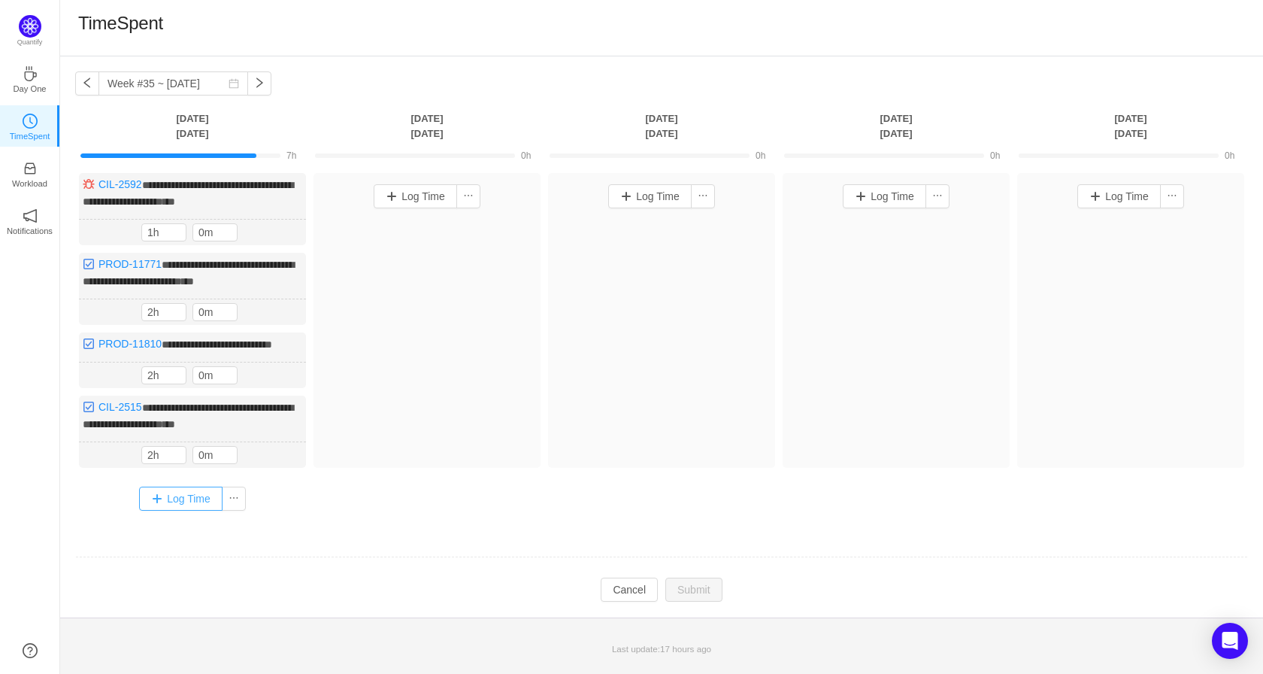
click at [216, 496] on button "Log Time" at bounding box center [180, 498] width 83 height 24
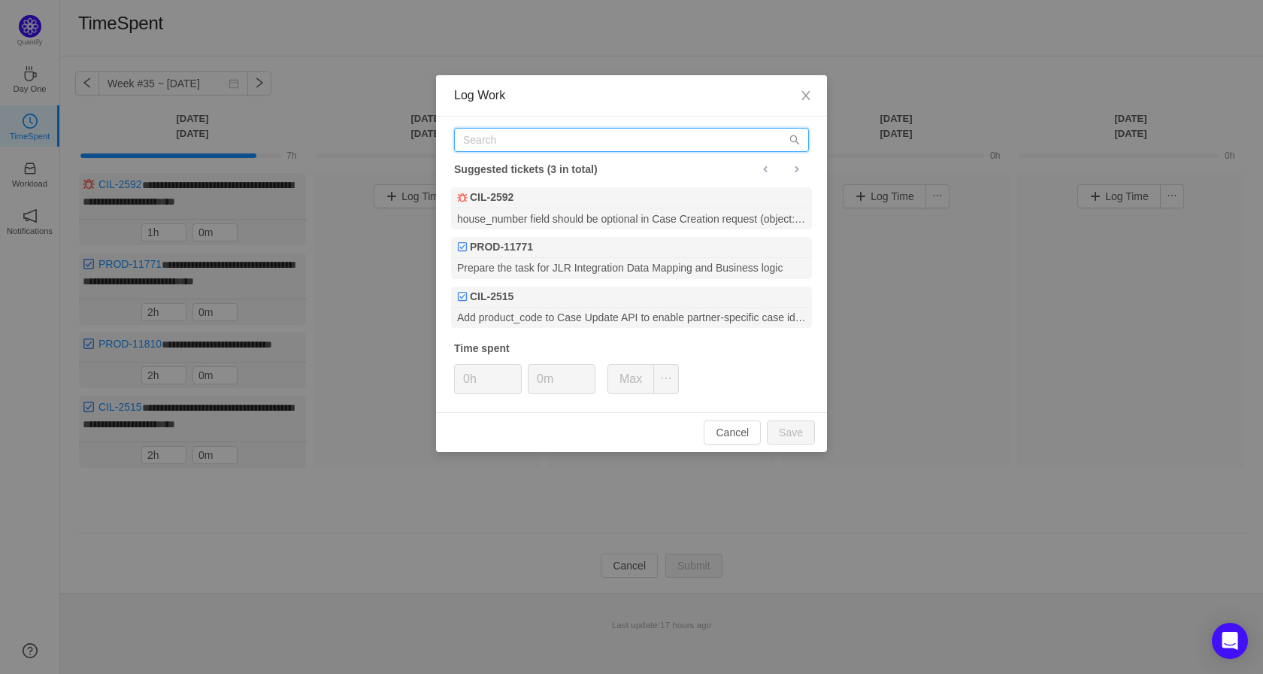
click at [568, 147] on input "text" at bounding box center [631, 140] width 355 height 24
paste input "CIL-2600"
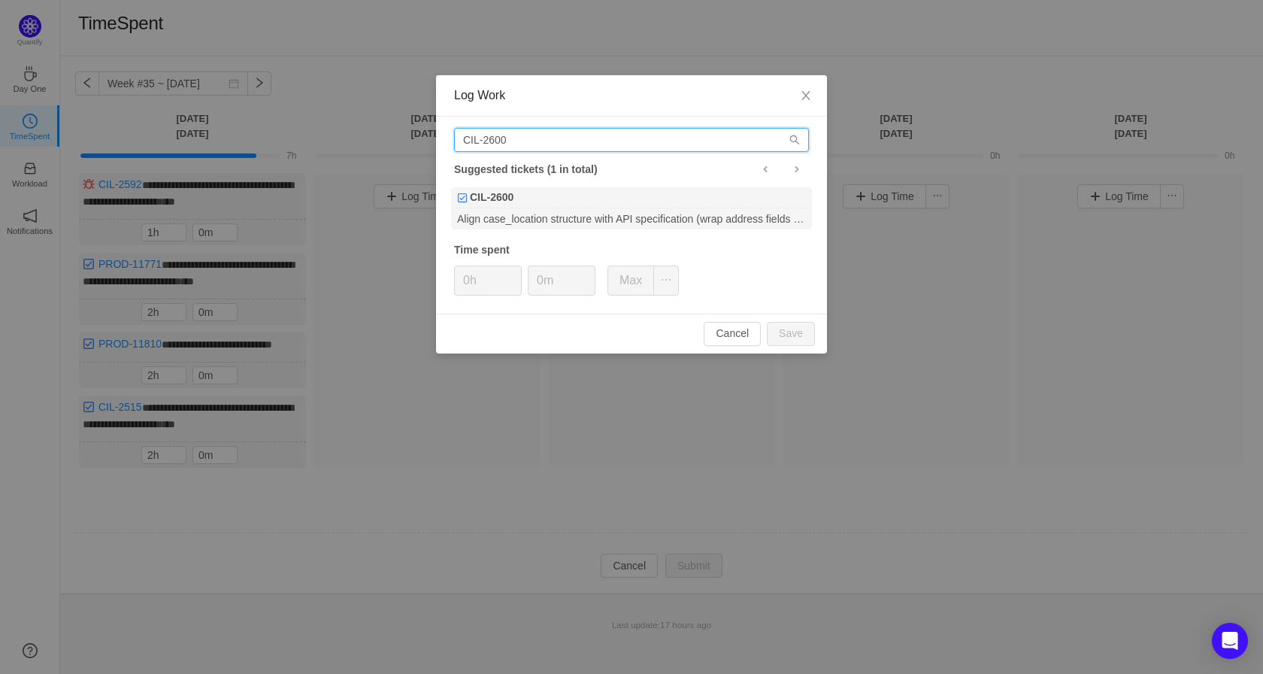
type input "CIL-2600"
drag, startPoint x: 519, startPoint y: 185, endPoint x: 529, endPoint y: 193, distance: 13.4
click at [519, 186] on div "CIL-2600 Suggested tickets (1 in total) CIL-2600 Align case_location structure …" at bounding box center [631, 215] width 391 height 197
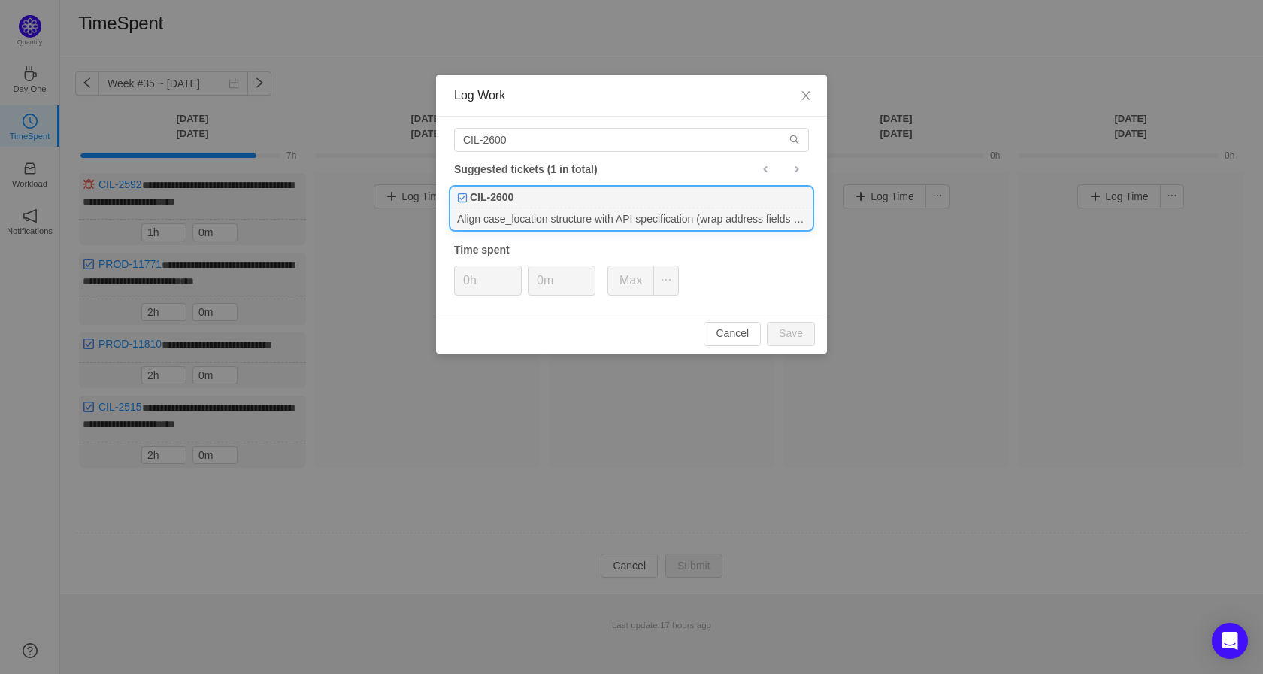
click at [543, 201] on div "CIL-2600" at bounding box center [631, 197] width 361 height 21
click at [515, 273] on icon "icon: up" at bounding box center [513, 275] width 5 height 5
click at [760, 327] on button "Cancel" at bounding box center [732, 334] width 57 height 24
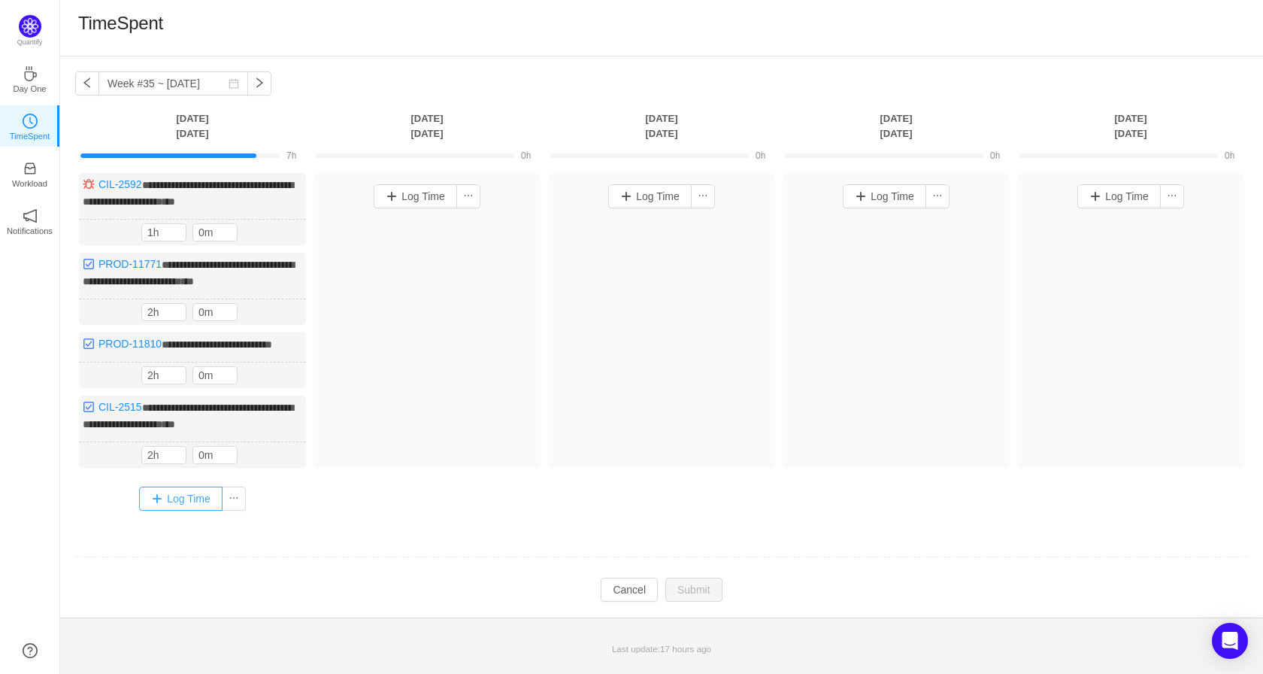
click at [198, 497] on button "Log Time" at bounding box center [180, 498] width 83 height 24
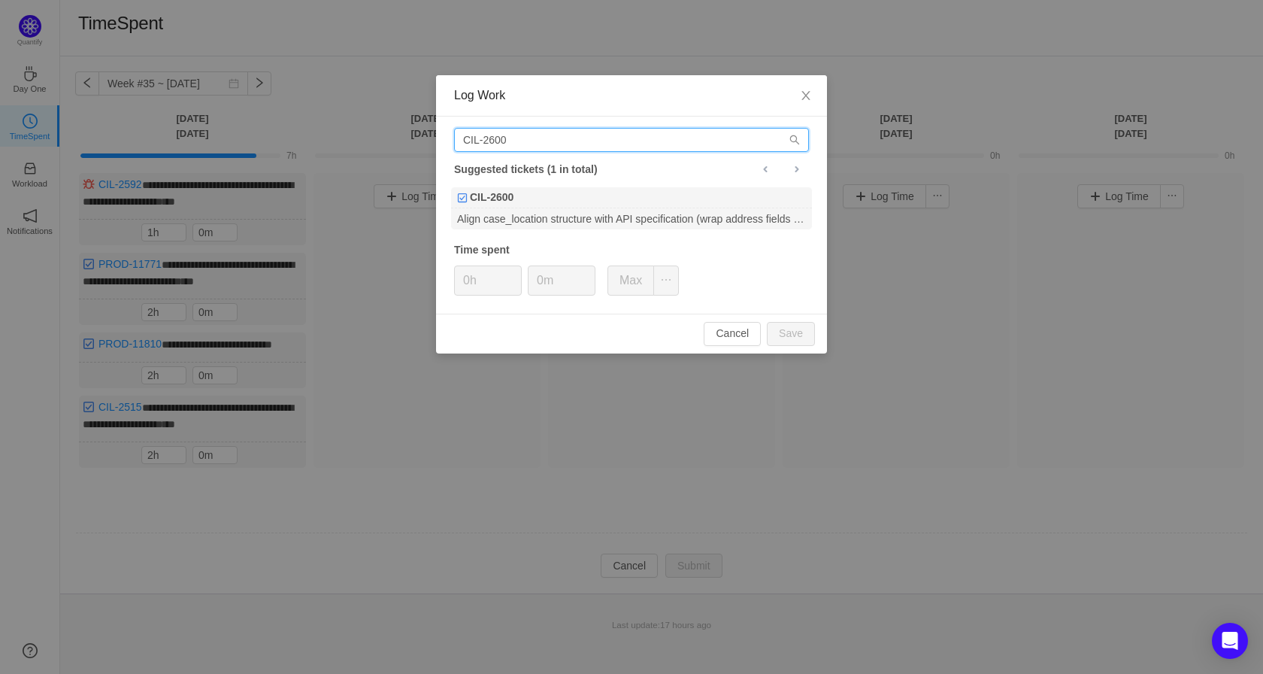
click at [532, 144] on input "CIL-2600" at bounding box center [631, 140] width 355 height 24
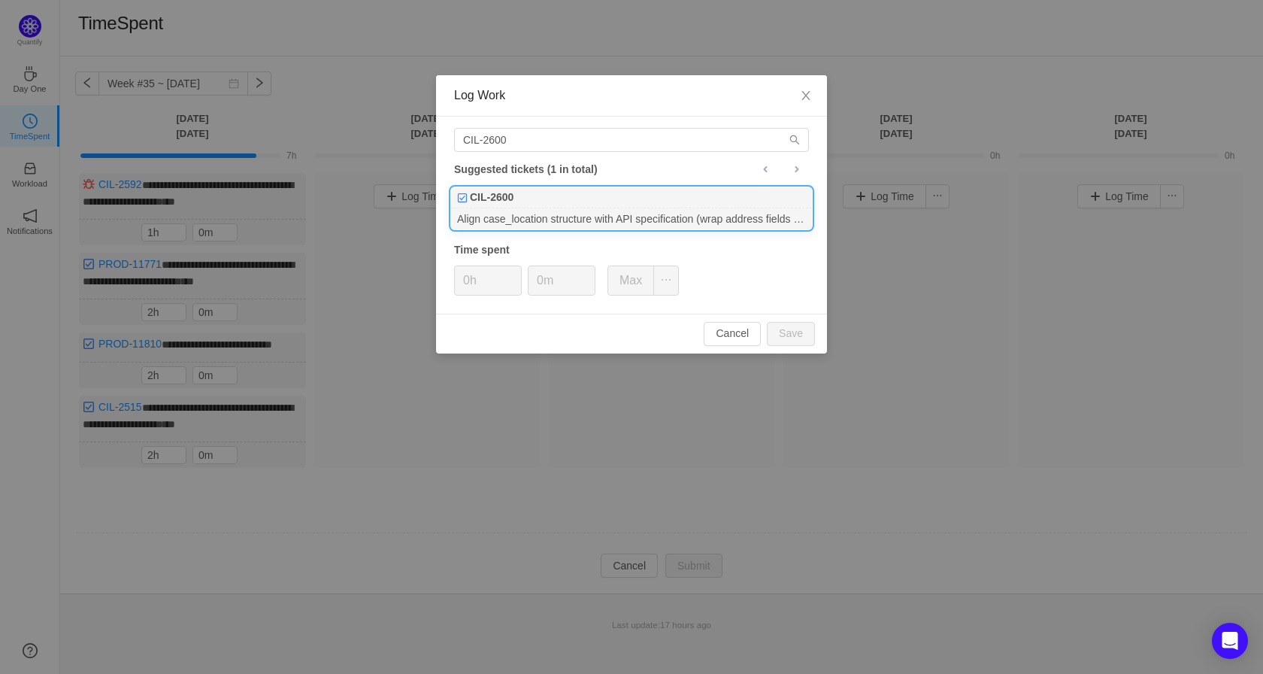
click at [516, 199] on div "CIL-2600" at bounding box center [631, 197] width 361 height 21
click at [515, 274] on icon "icon: up" at bounding box center [513, 275] width 5 height 5
click at [783, 330] on button "Save" at bounding box center [791, 334] width 48 height 24
type input "0h"
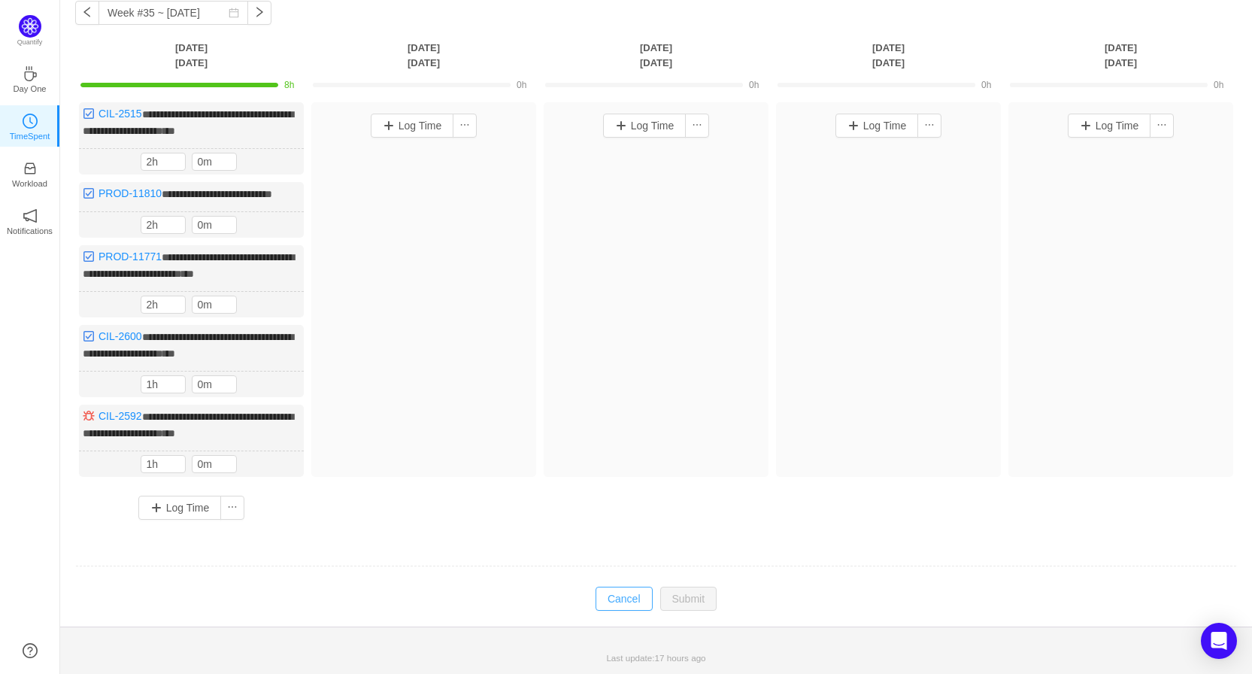
click at [601, 597] on button "Cancel" at bounding box center [623, 598] width 57 height 24
